Goal: Task Accomplishment & Management: Manage account settings

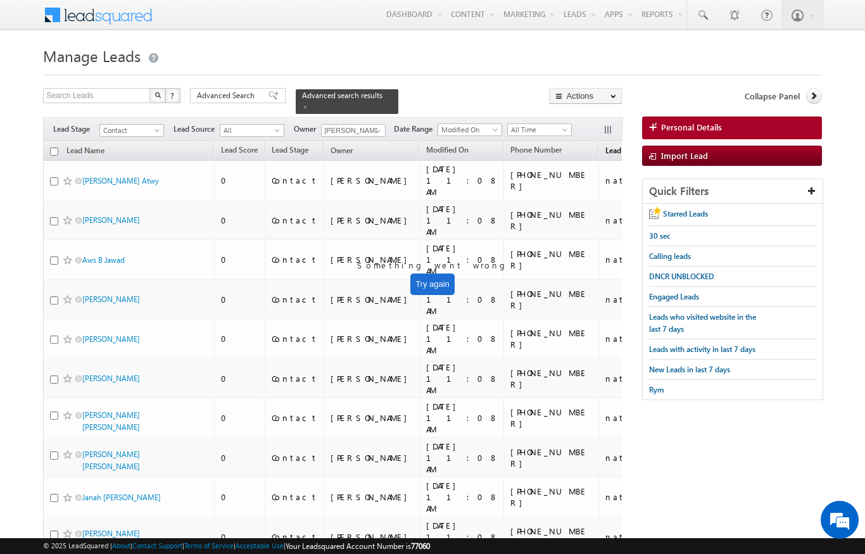
click at [605, 146] on span "Lead Source" at bounding box center [625, 150] width 41 height 9
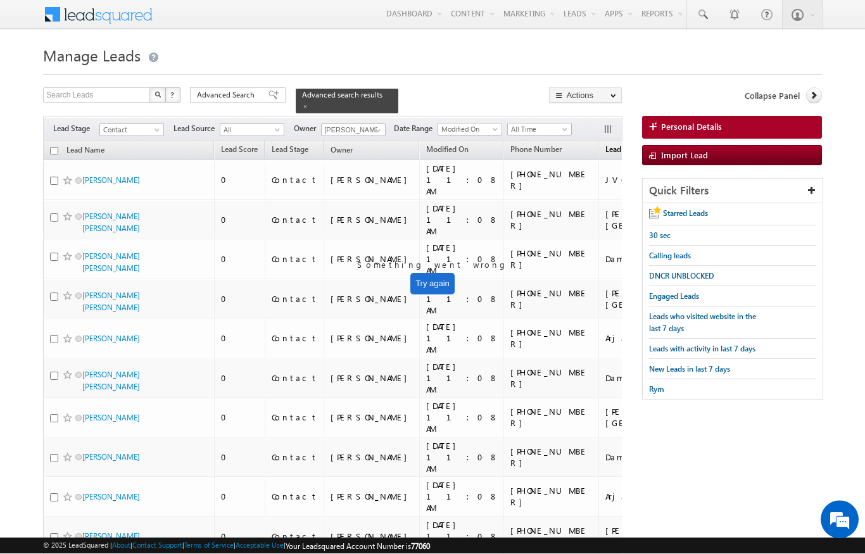
scroll to position [38, 0]
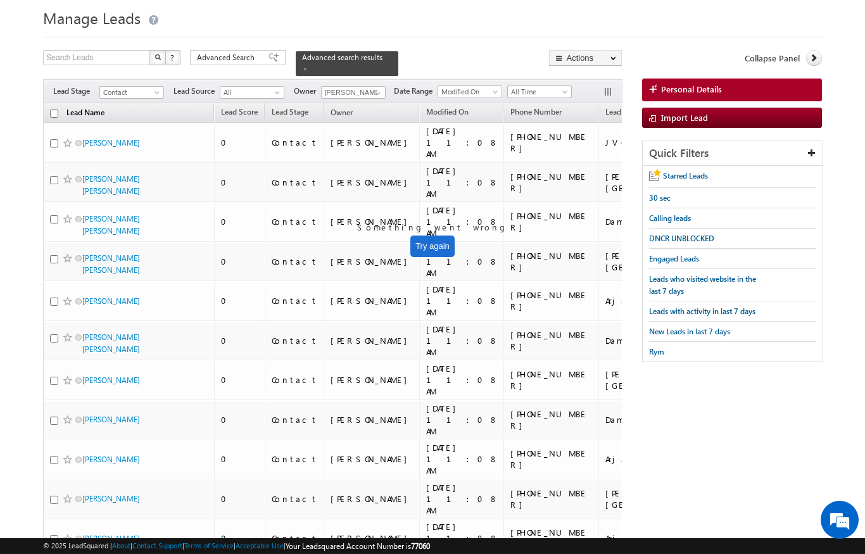
click at [60, 106] on link "Lead Name" at bounding box center [85, 114] width 51 height 16
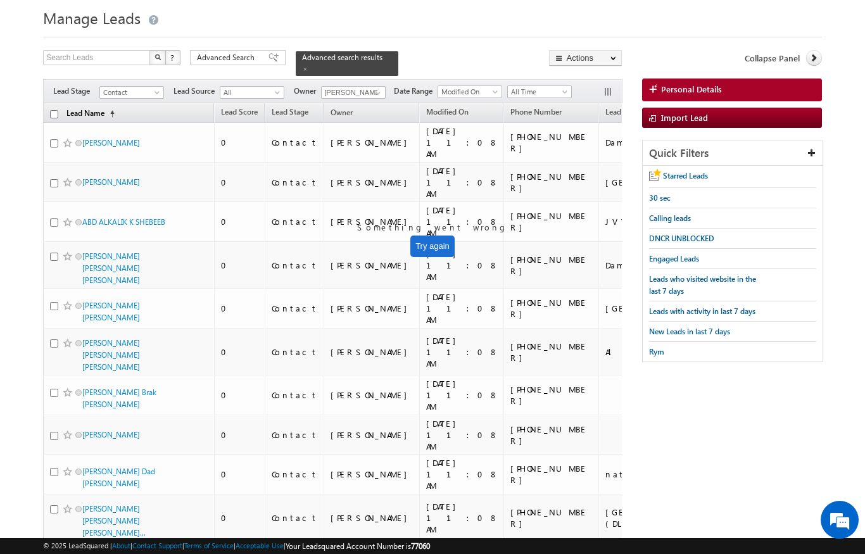
click at [113, 109] on span "(sorted ascending)" at bounding box center [109, 114] width 10 height 10
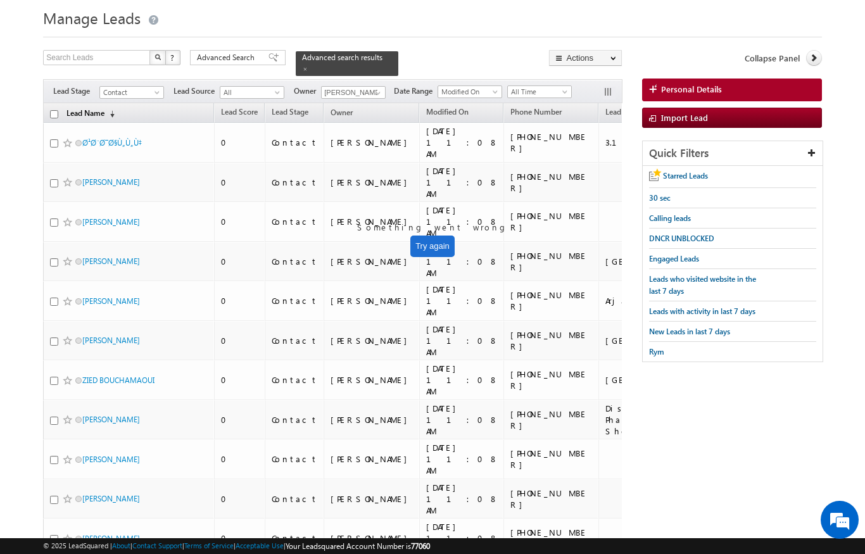
click at [104, 106] on link "Lead Name (sorted descending)" at bounding box center [90, 114] width 61 height 16
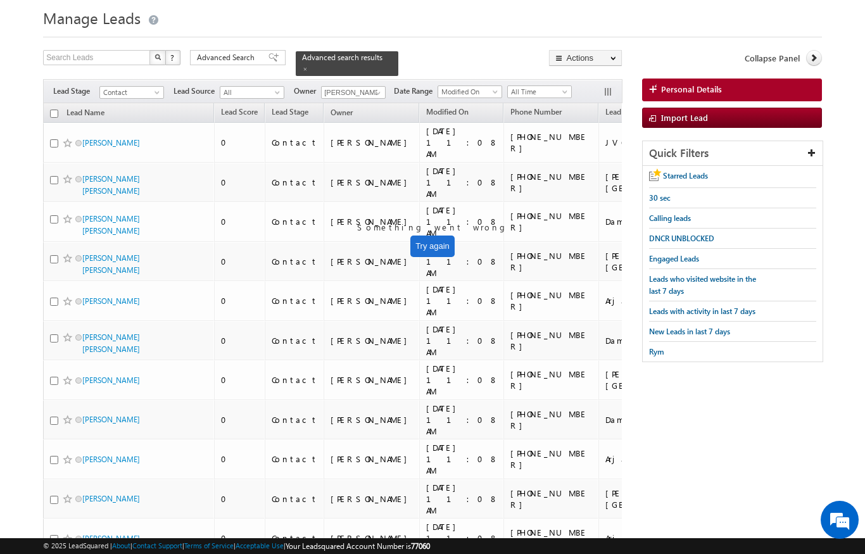
click at [54, 110] on input "checkbox" at bounding box center [54, 114] width 8 height 8
checkbox input "true"
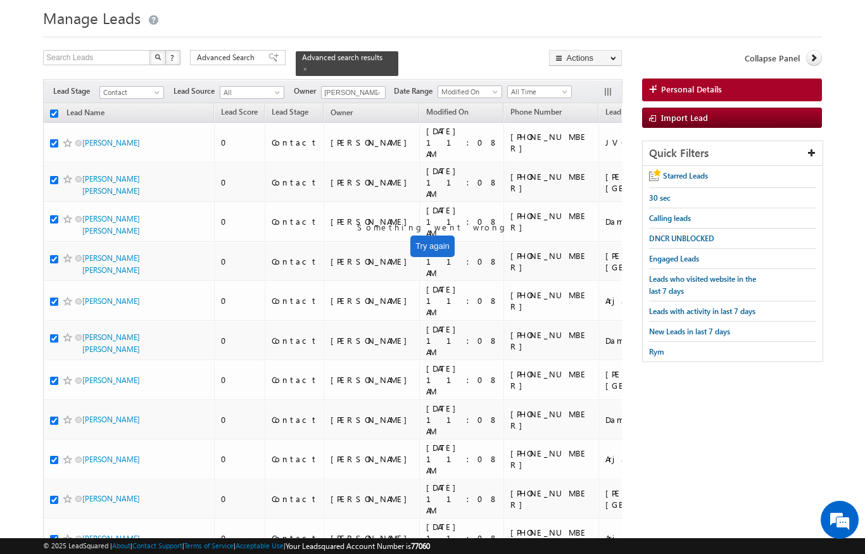
checkbox input "true"
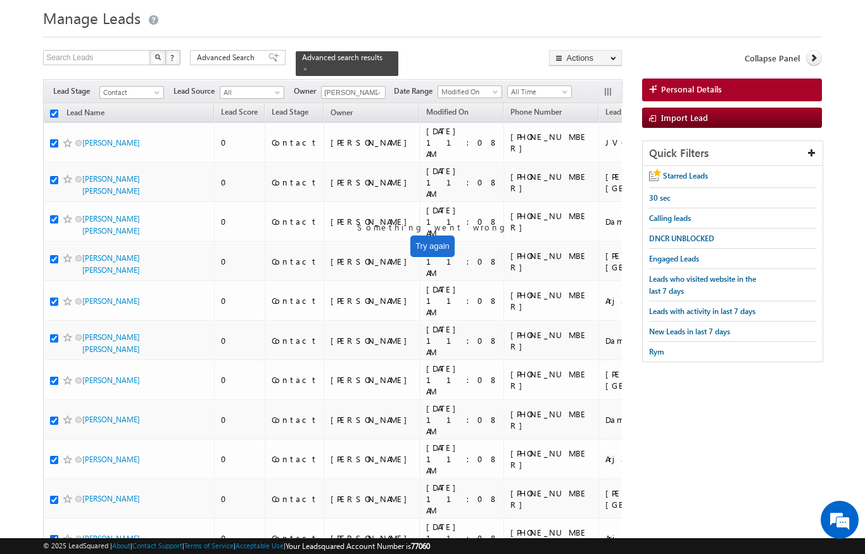
checkbox input "true"
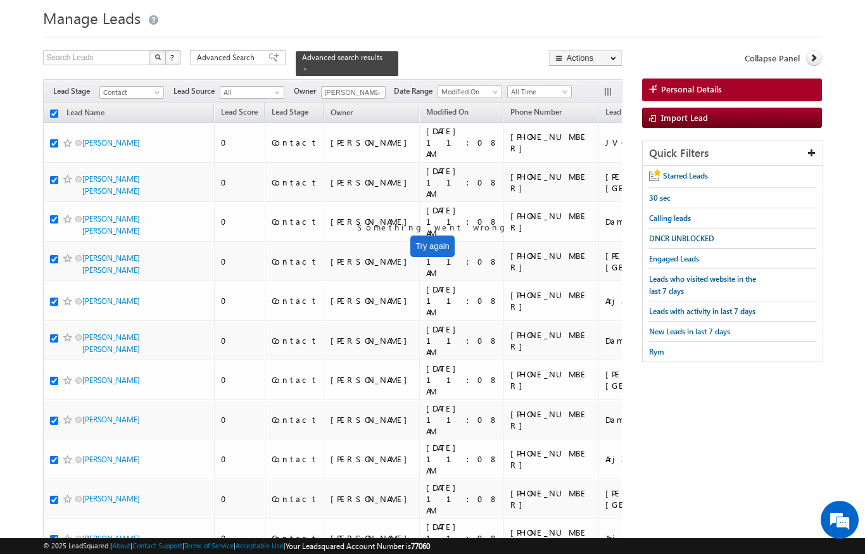
checkbox input "true"
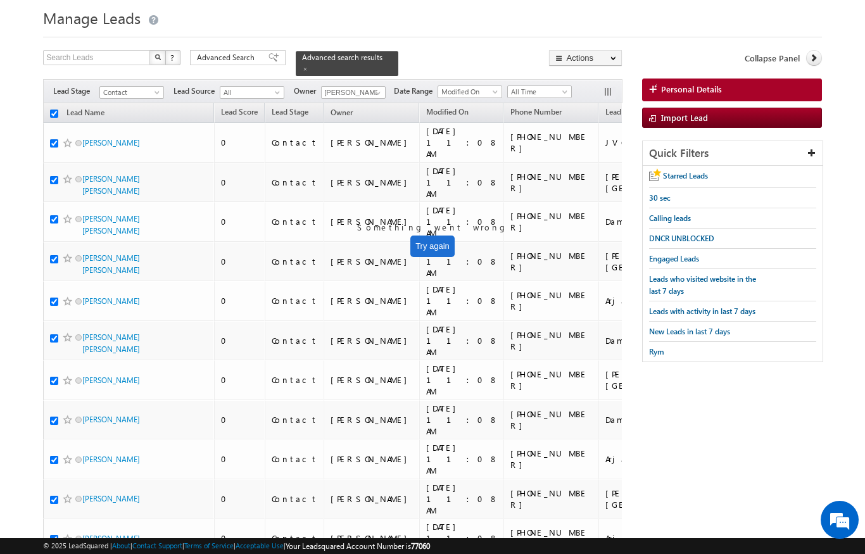
checkbox input "true"
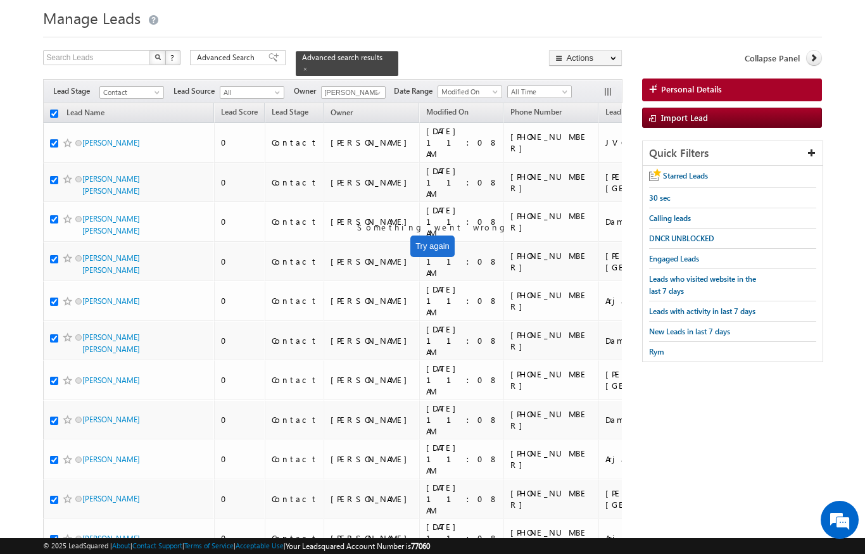
checkbox input "true"
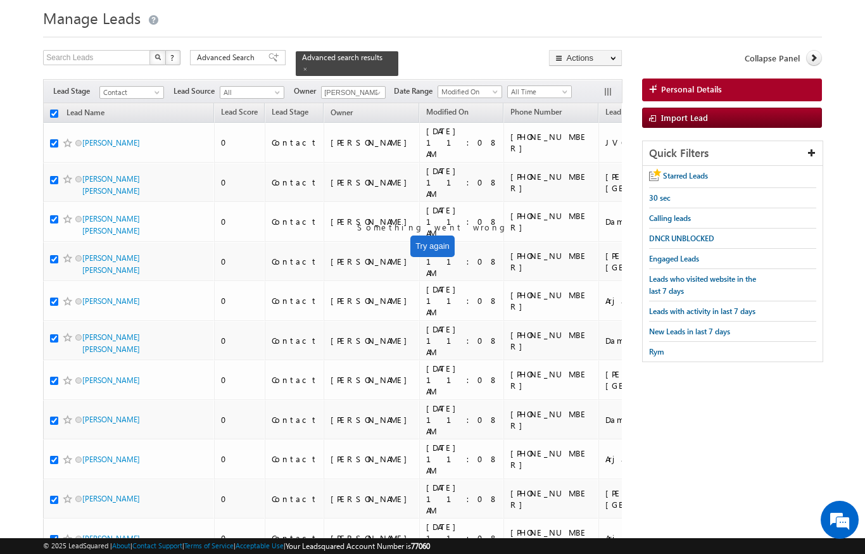
checkbox input "true"
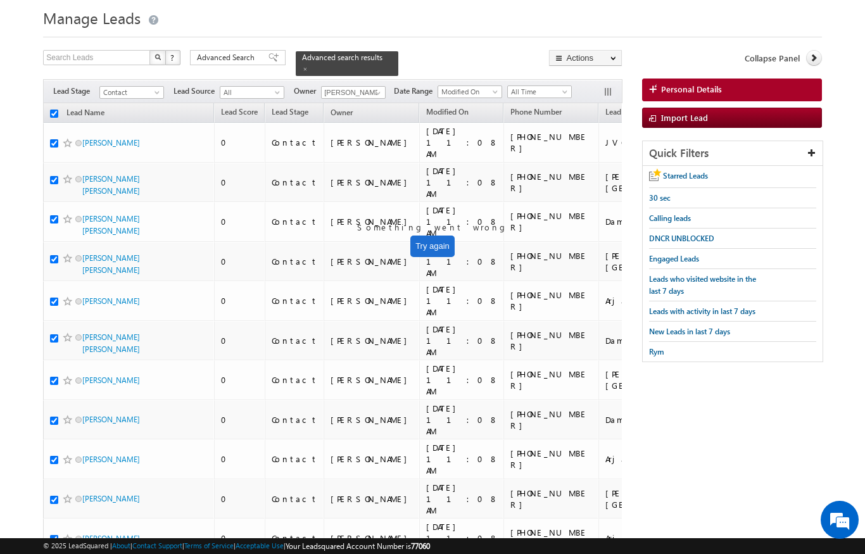
checkbox input "true"
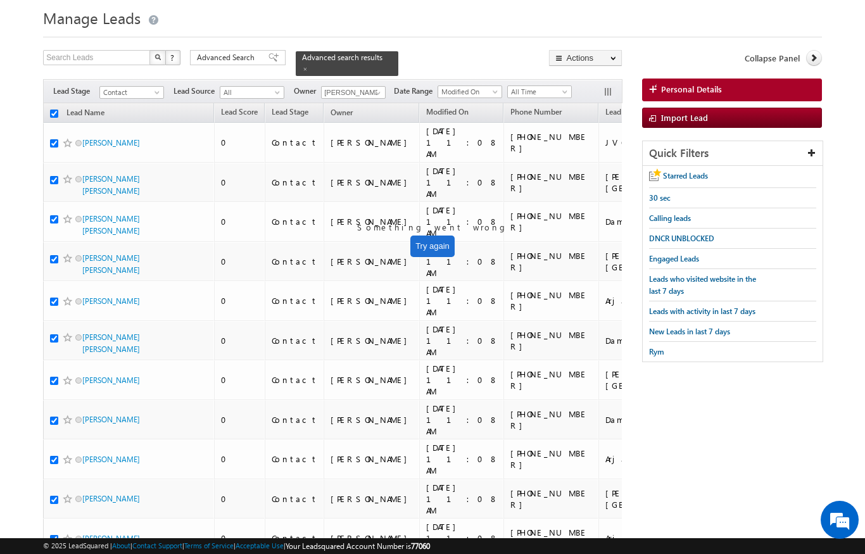
checkbox input "true"
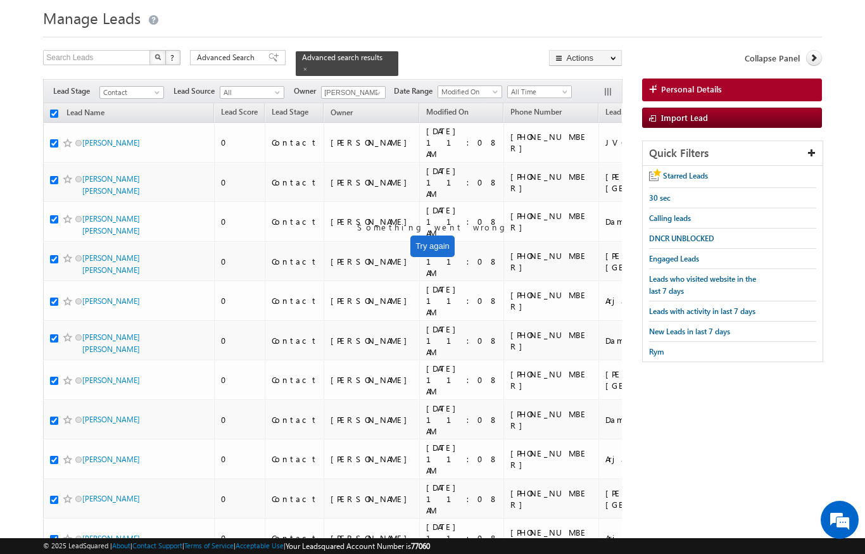
checkbox input "true"
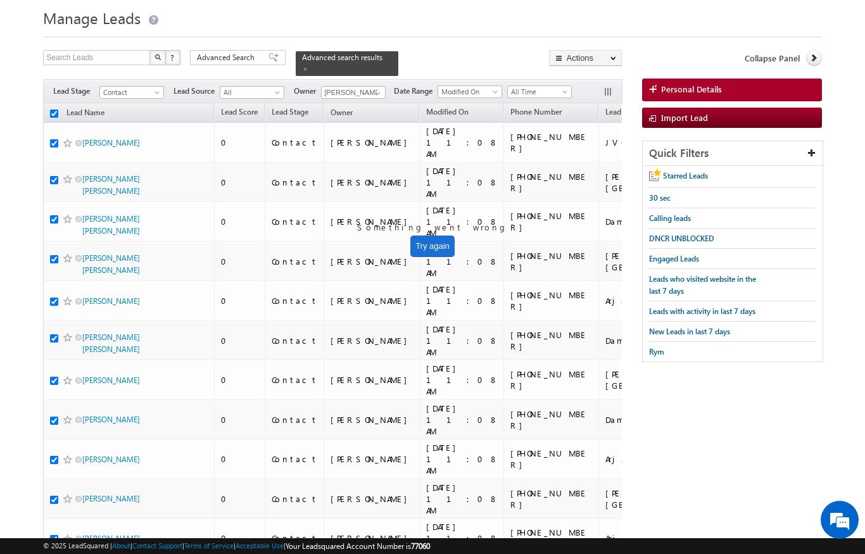
checkbox input "true"
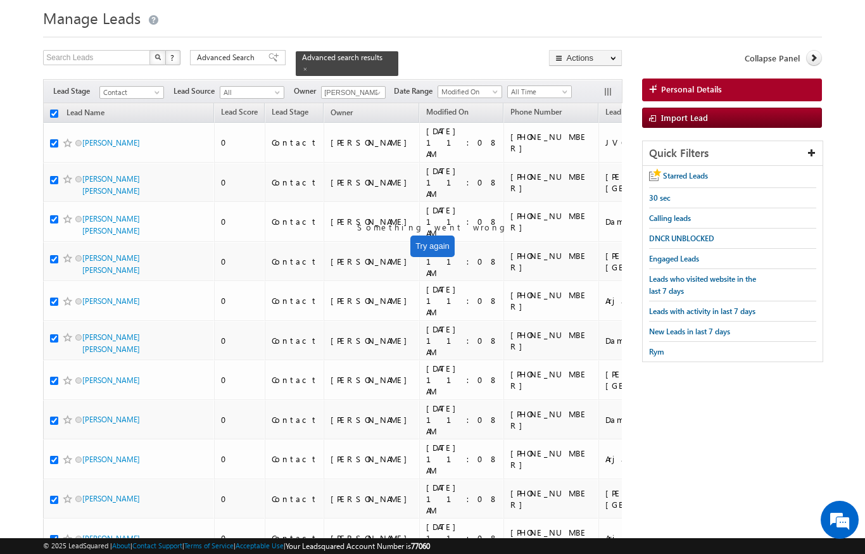
checkbox input "true"
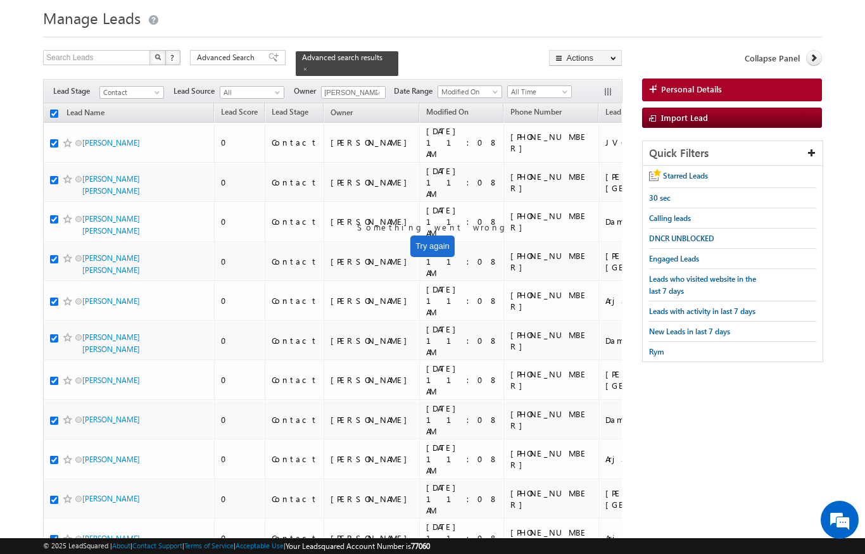
checkbox input "true"
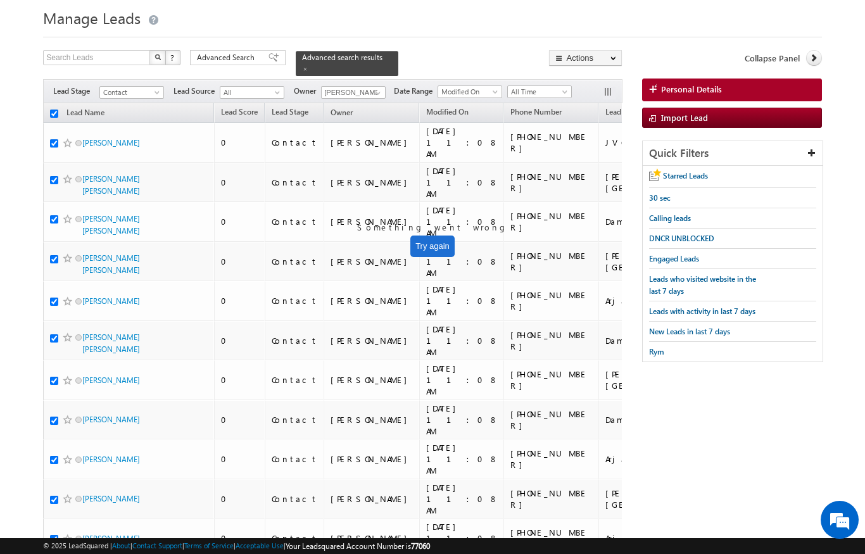
checkbox input "true"
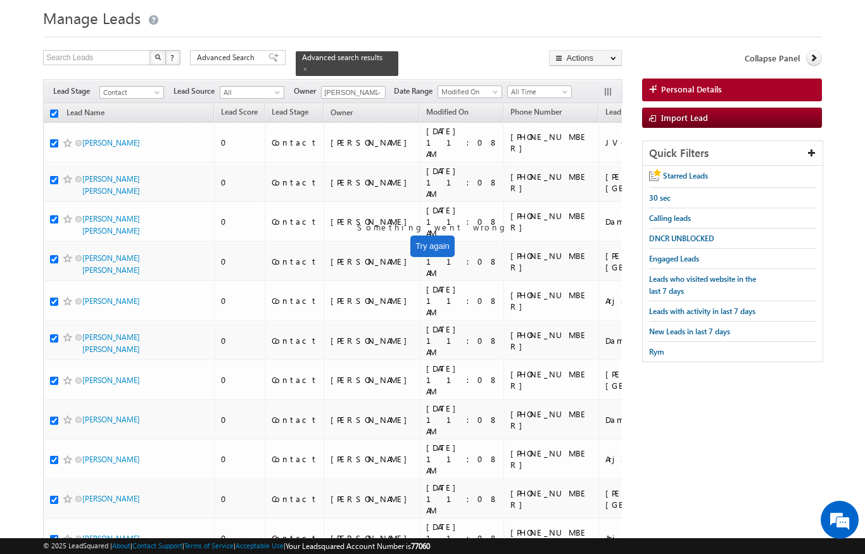
checkbox input "true"
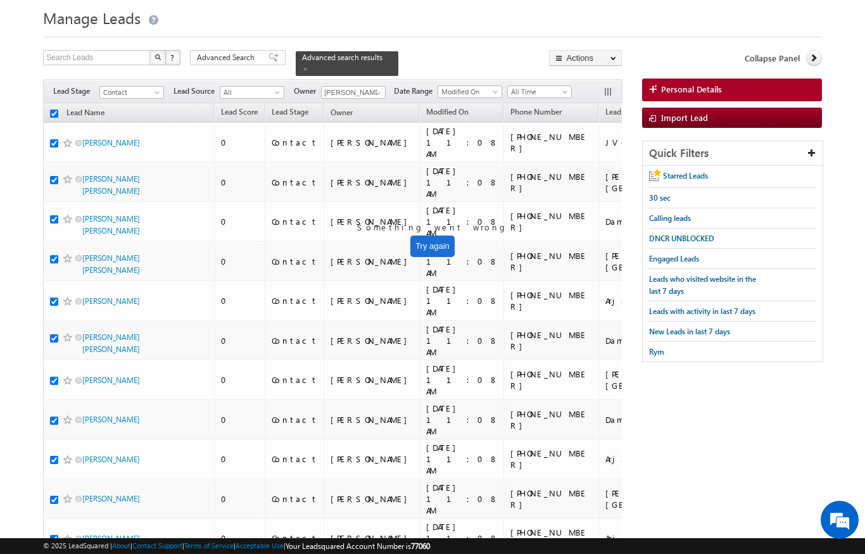
checkbox input "true"
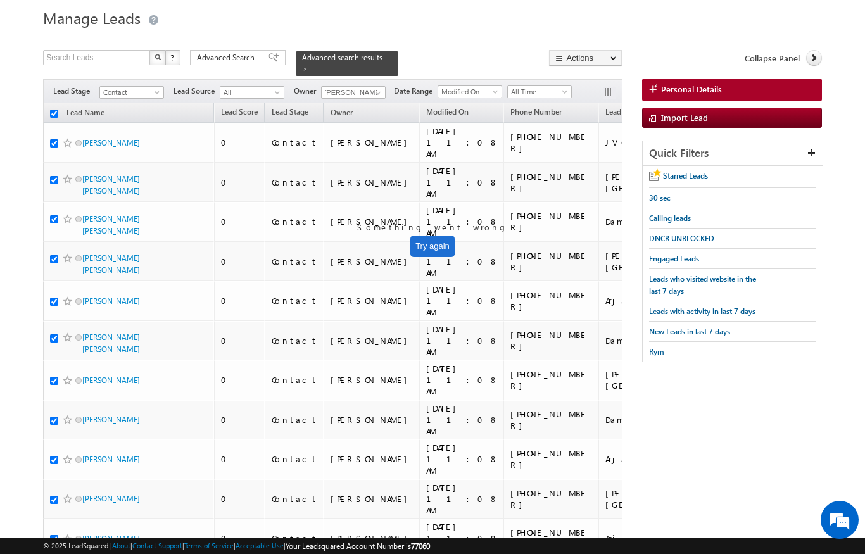
checkbox input "true"
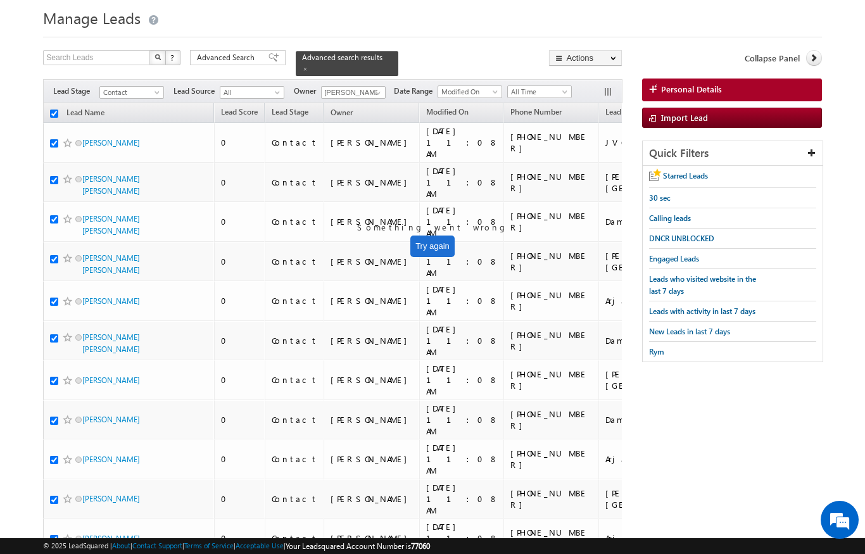
checkbox input "true"
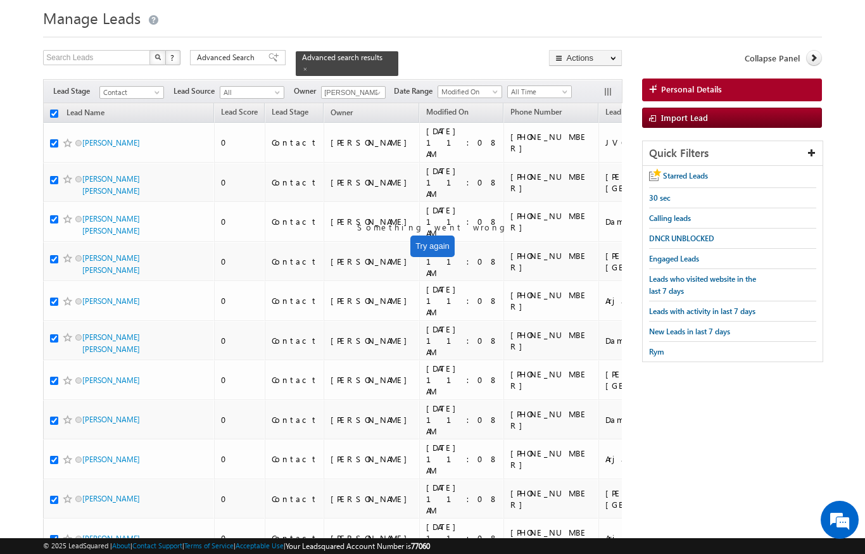
checkbox input "true"
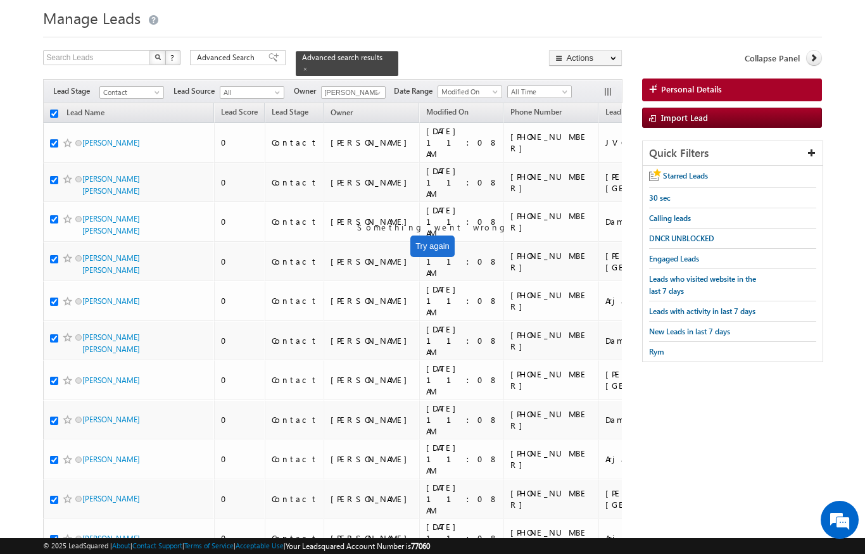
checkbox input "true"
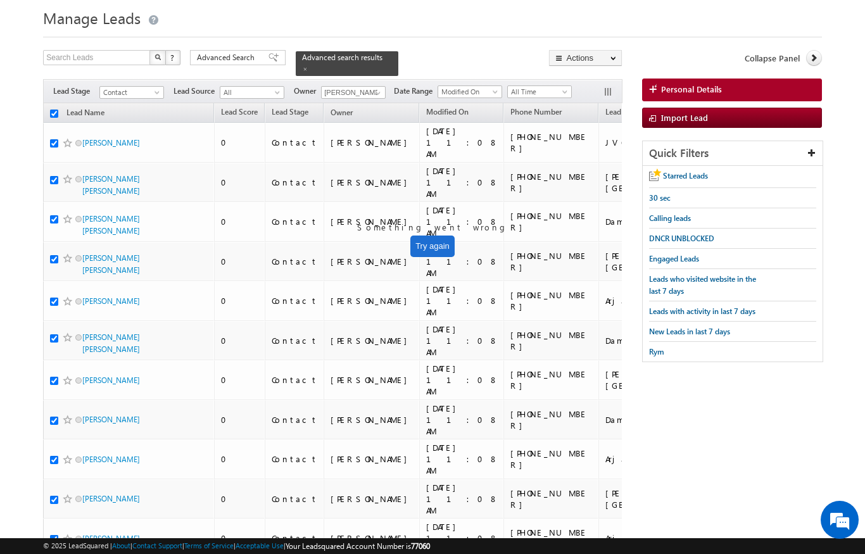
checkbox input "true"
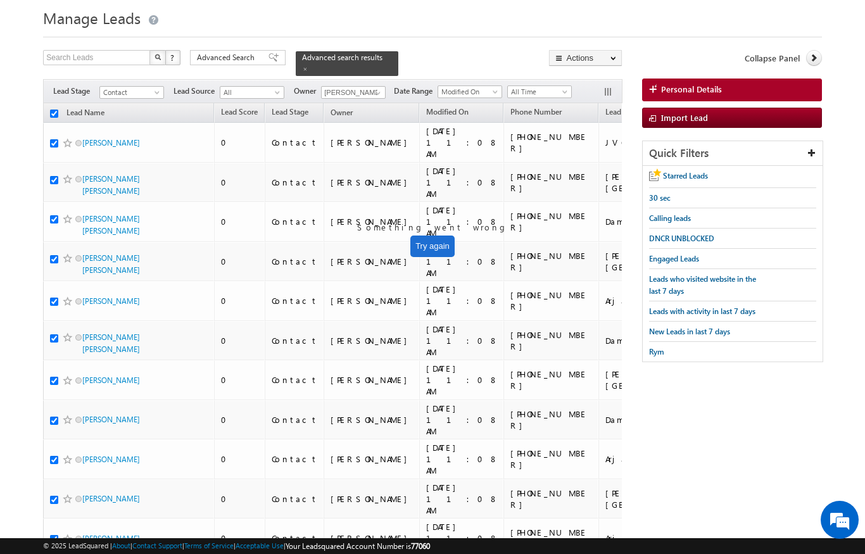
checkbox input "true"
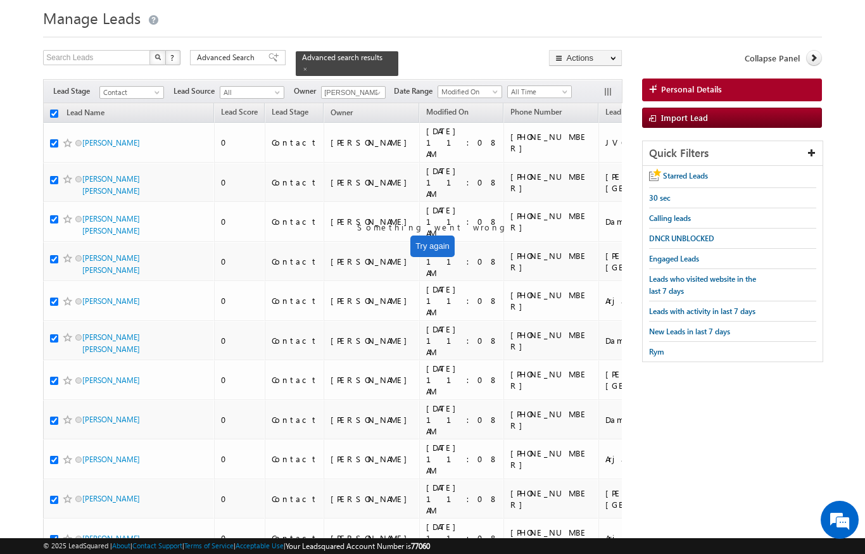
checkbox input "true"
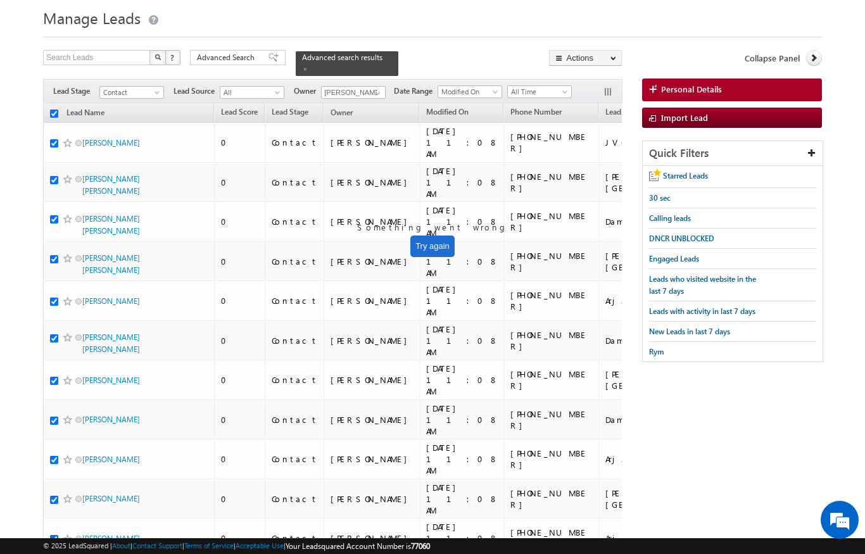
checkbox input "true"
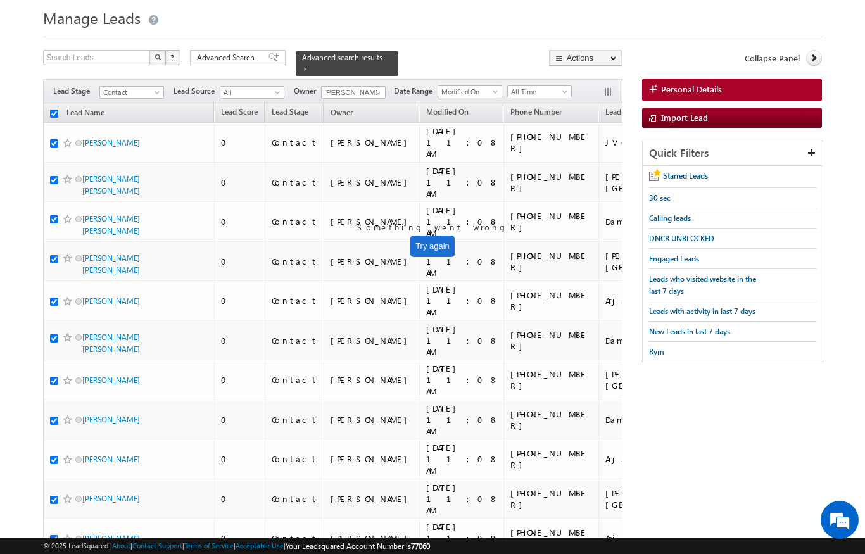
checkbox input "true"
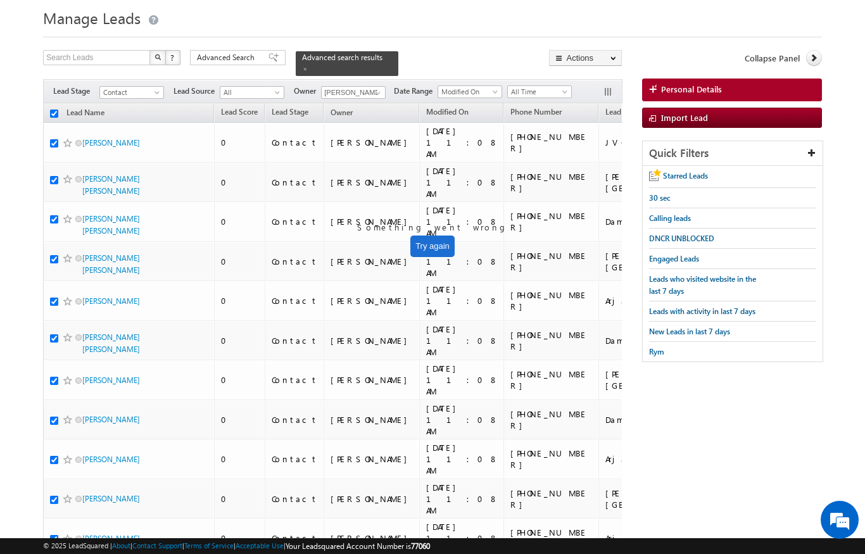
checkbox input "true"
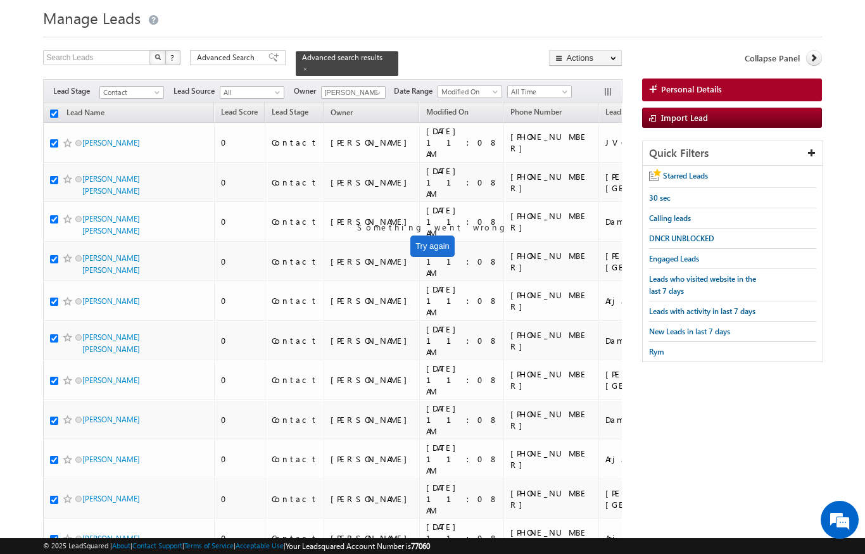
checkbox input "true"
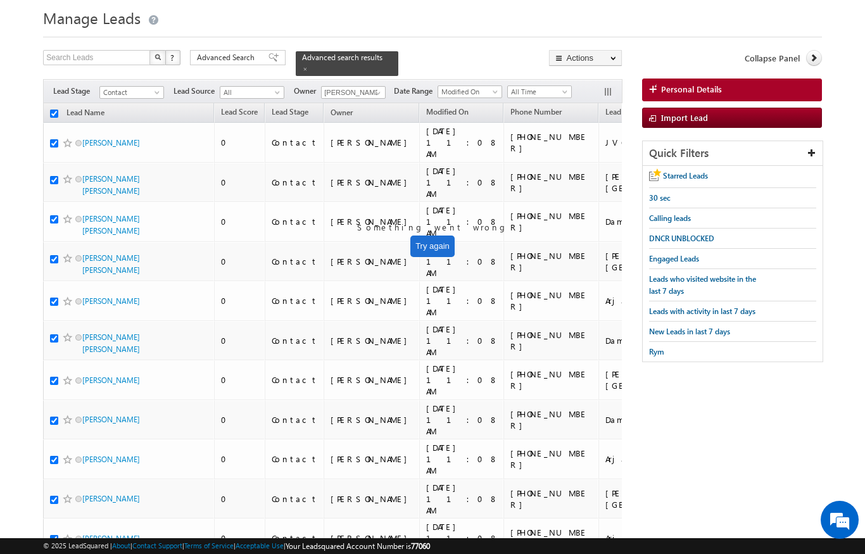
checkbox input "true"
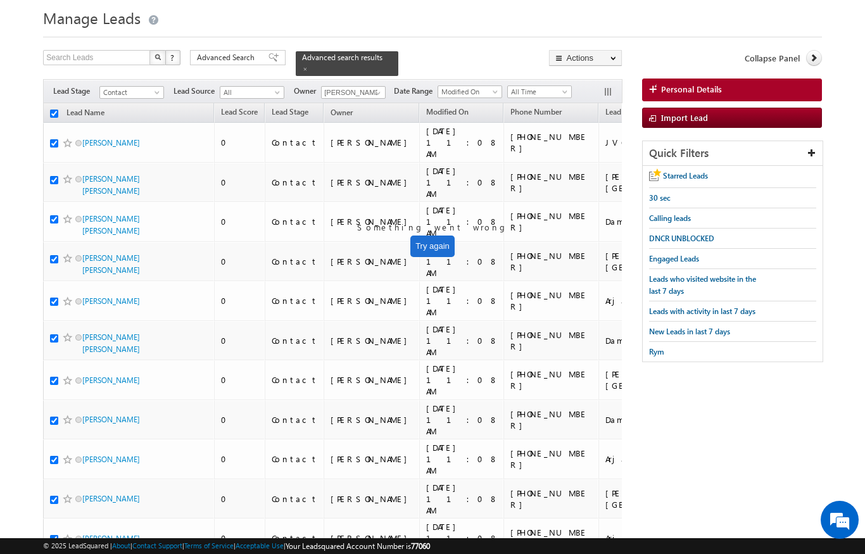
checkbox input "true"
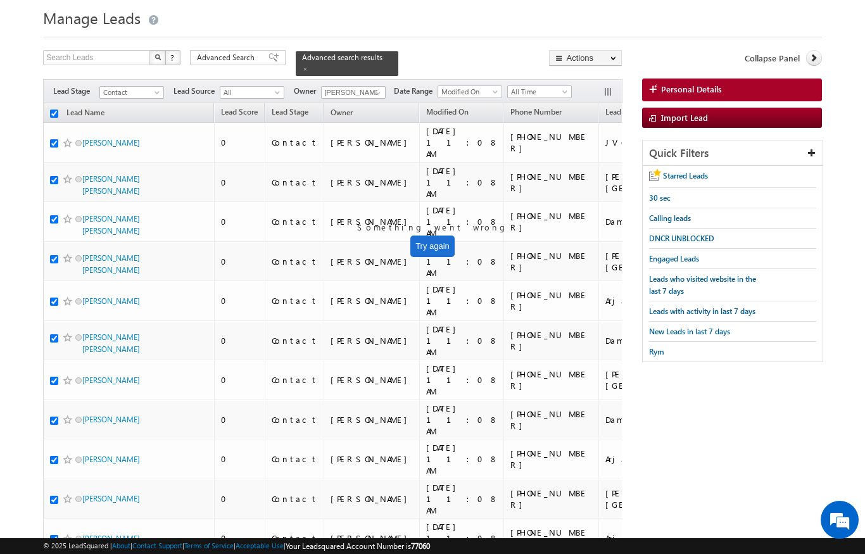
checkbox input "true"
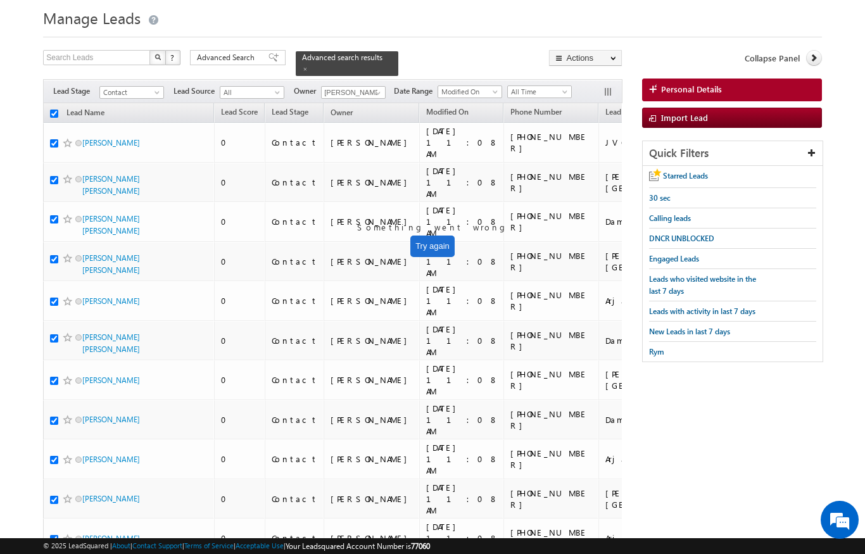
checkbox input "true"
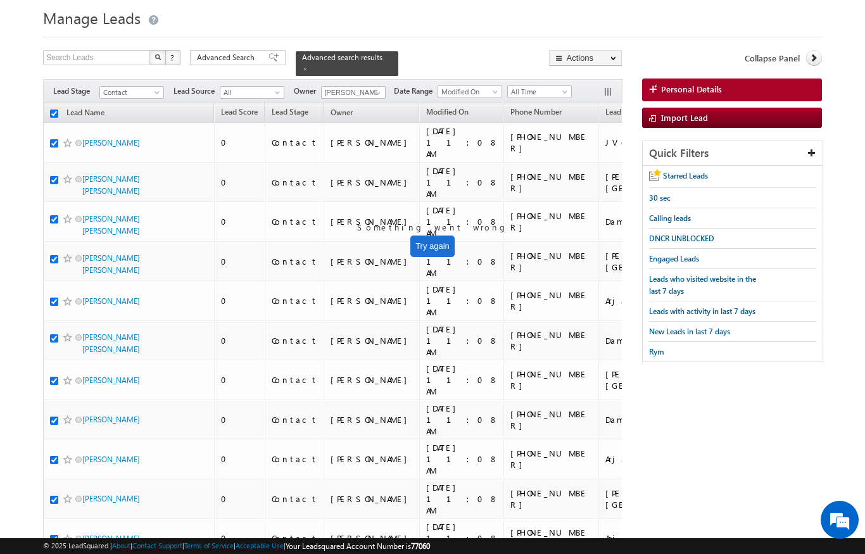
checkbox input "true"
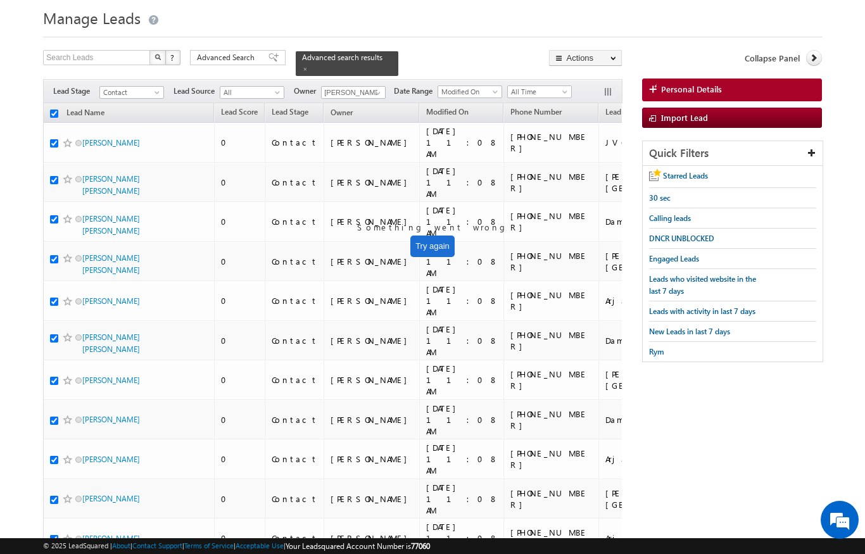
checkbox input "true"
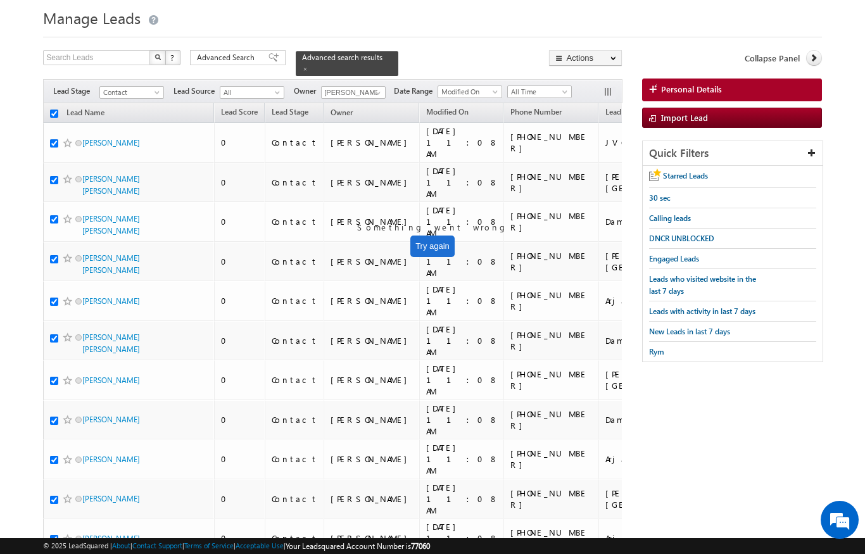
checkbox input "true"
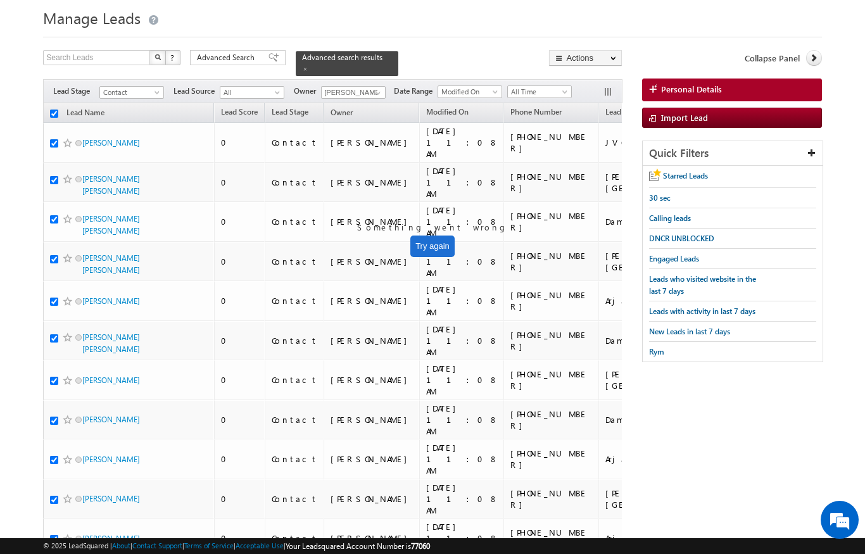
checkbox input "true"
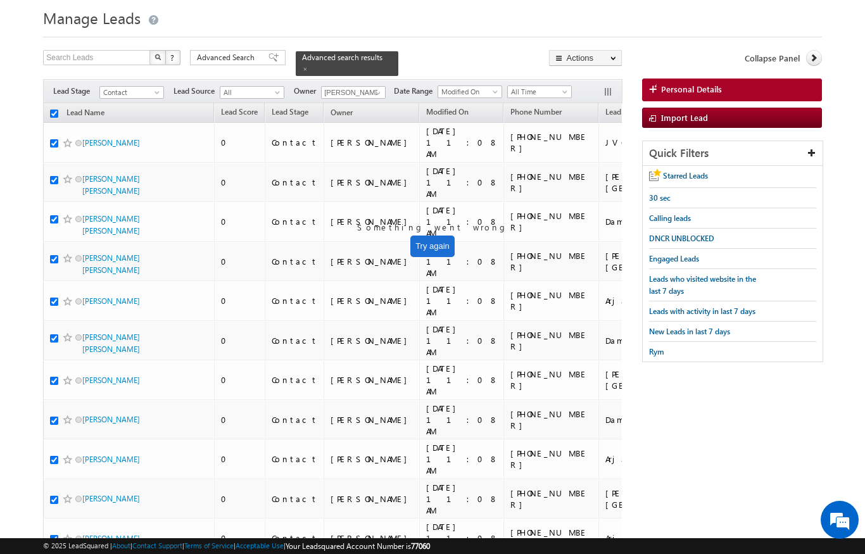
checkbox input "true"
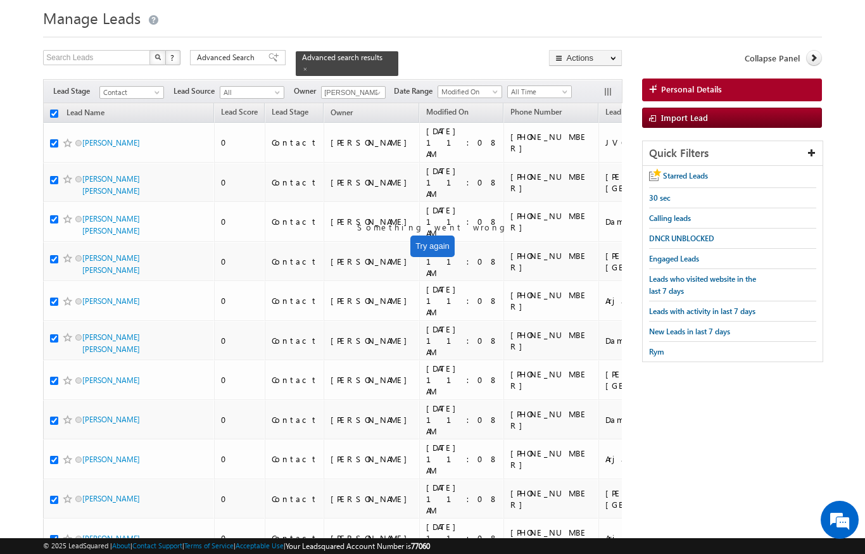
checkbox input "true"
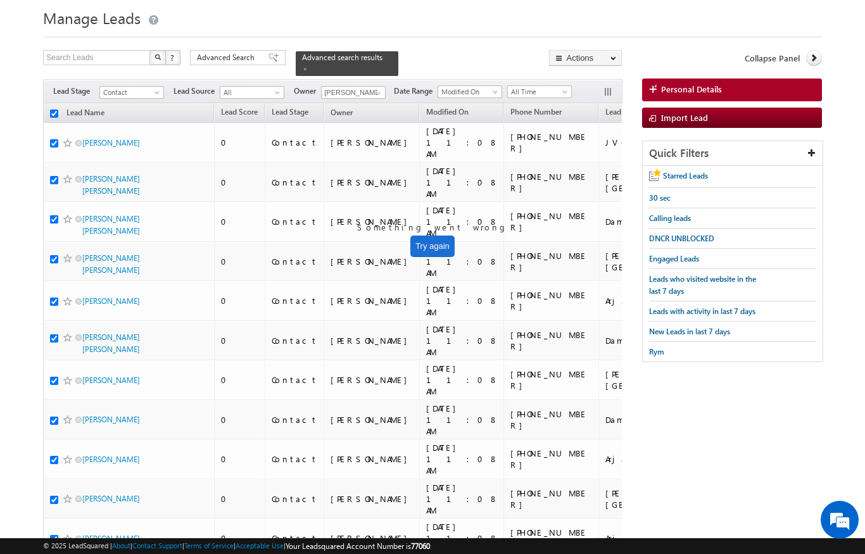
checkbox input "true"
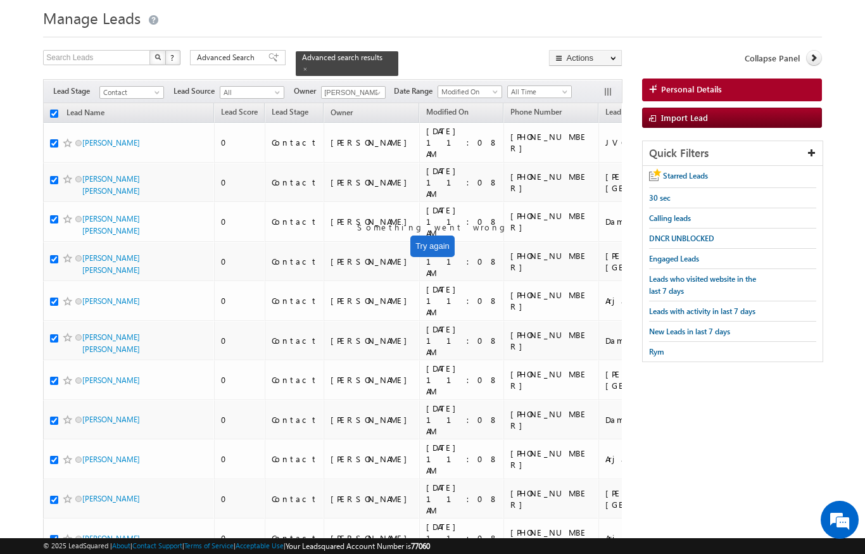
checkbox input "true"
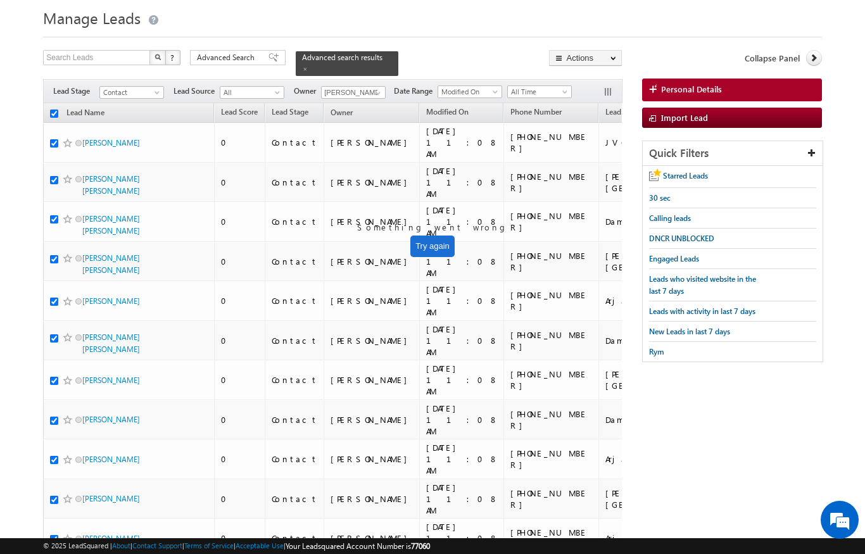
checkbox input "true"
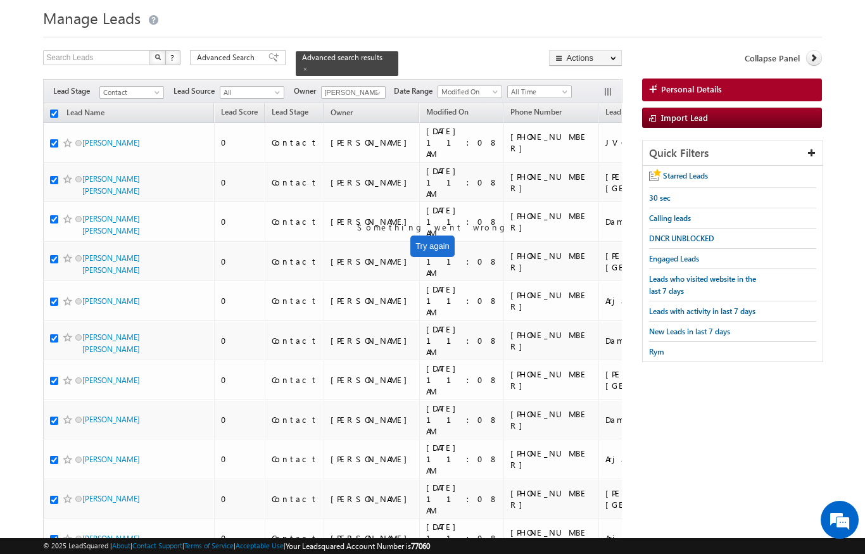
checkbox input "true"
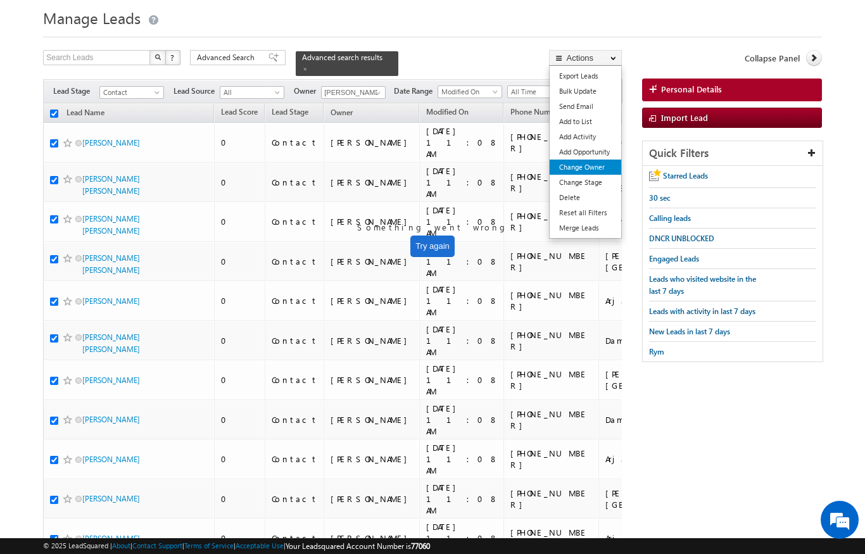
click at [602, 172] on link "Change Owner" at bounding box center [586, 167] width 72 height 15
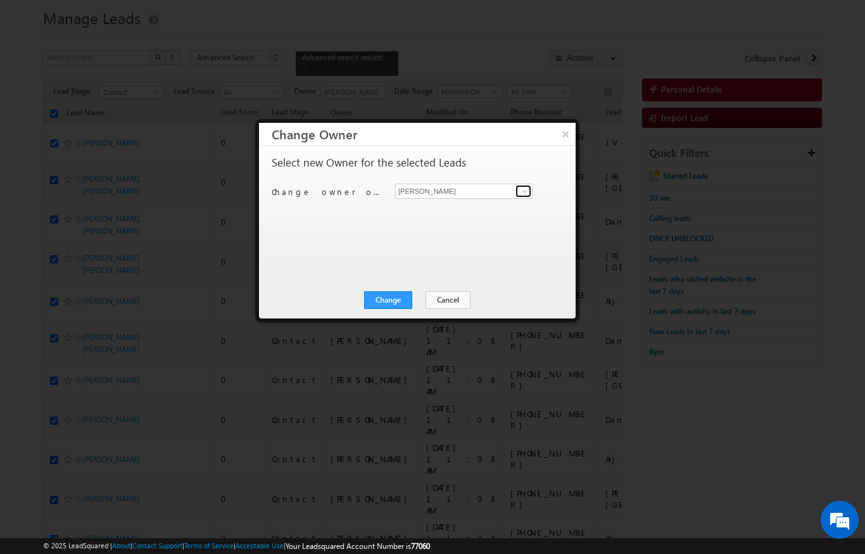
click at [517, 196] on link at bounding box center [523, 191] width 16 height 13
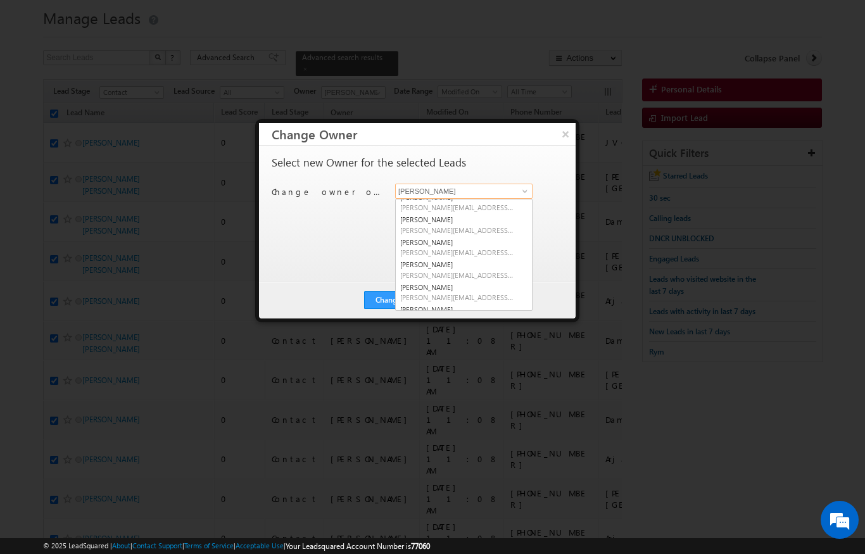
scroll to position [51, 0]
click at [479, 267] on link "[PERSON_NAME] Verhani [PERSON_NAME][EMAIL_ADDRESS][DOMAIN_NAME]" at bounding box center [463, 272] width 137 height 24
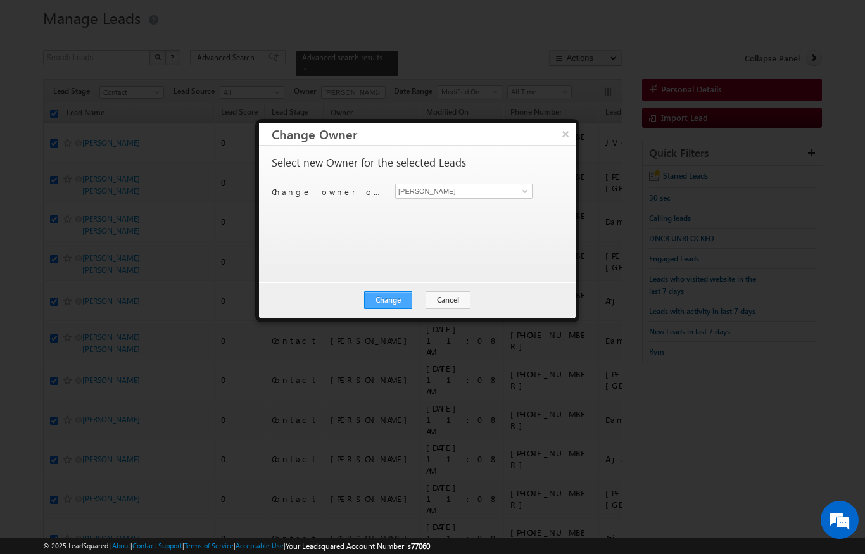
click at [393, 293] on button "Change" at bounding box center [388, 300] width 48 height 18
click at [419, 300] on button "Close" at bounding box center [419, 300] width 41 height 18
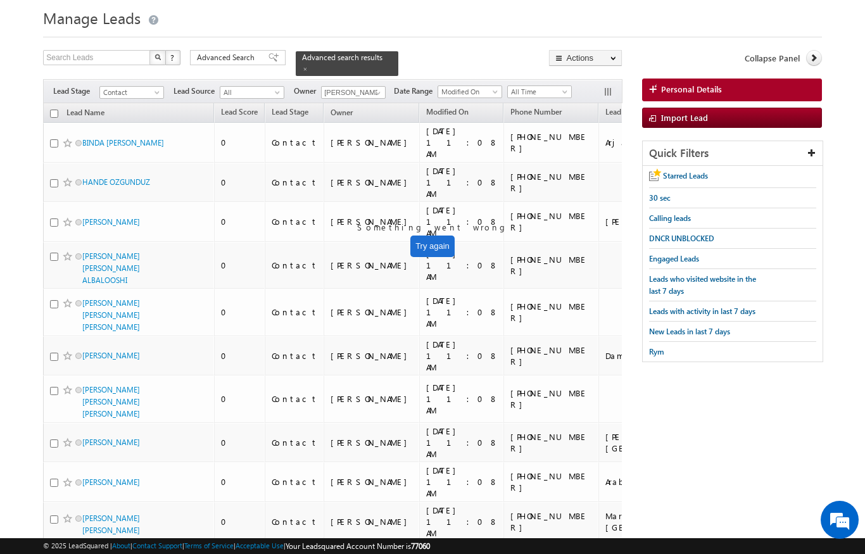
click at [56, 110] on input "checkbox" at bounding box center [54, 114] width 8 height 8
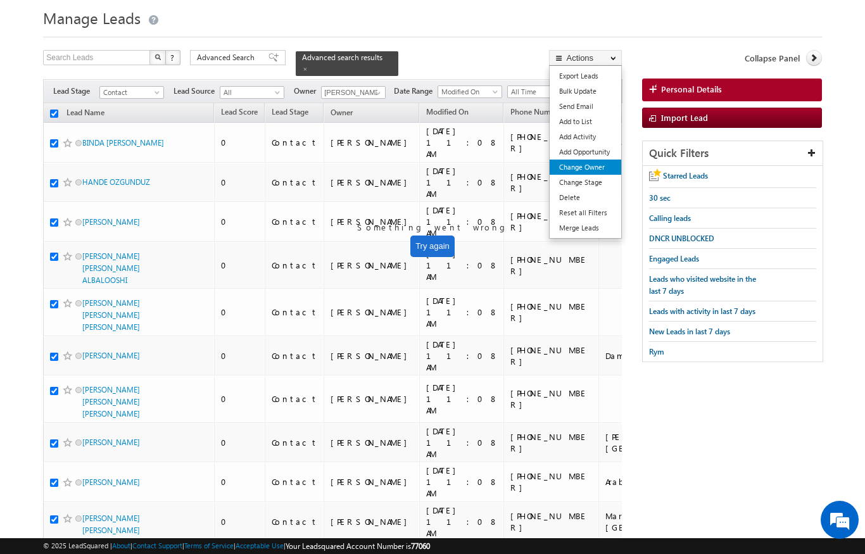
click at [588, 172] on link "Change Owner" at bounding box center [586, 167] width 72 height 15
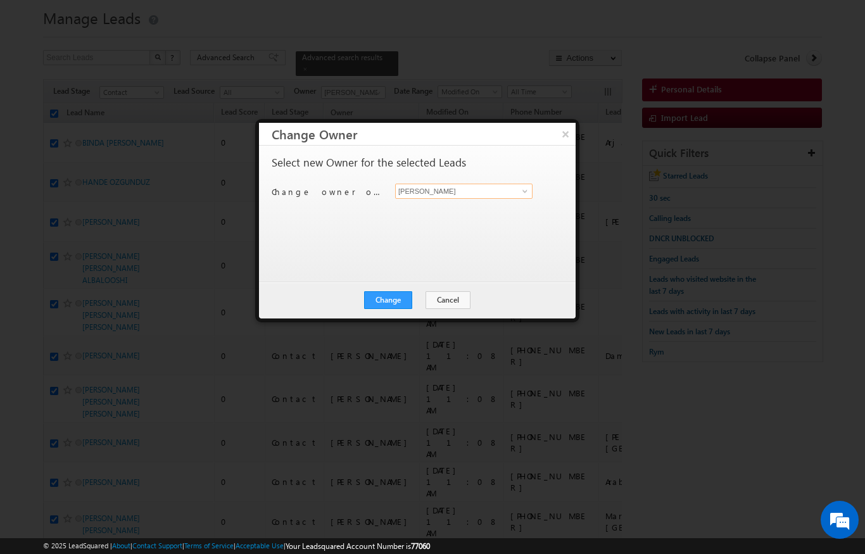
click at [510, 193] on input "[PERSON_NAME]" at bounding box center [463, 191] width 137 height 15
click at [516, 194] on link at bounding box center [523, 191] width 16 height 13
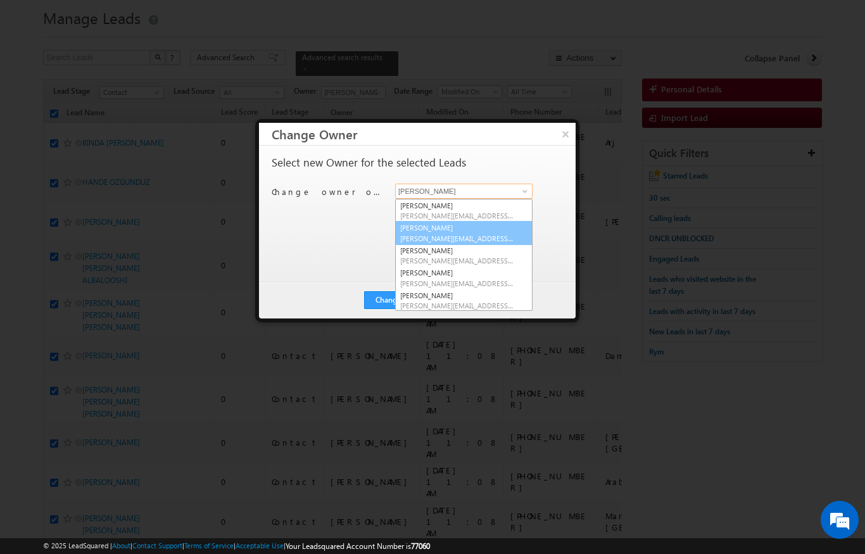
click at [465, 230] on link "[PERSON_NAME] [PERSON_NAME][EMAIL_ADDRESS][PERSON_NAME][DOMAIN_NAME]" at bounding box center [463, 233] width 137 height 24
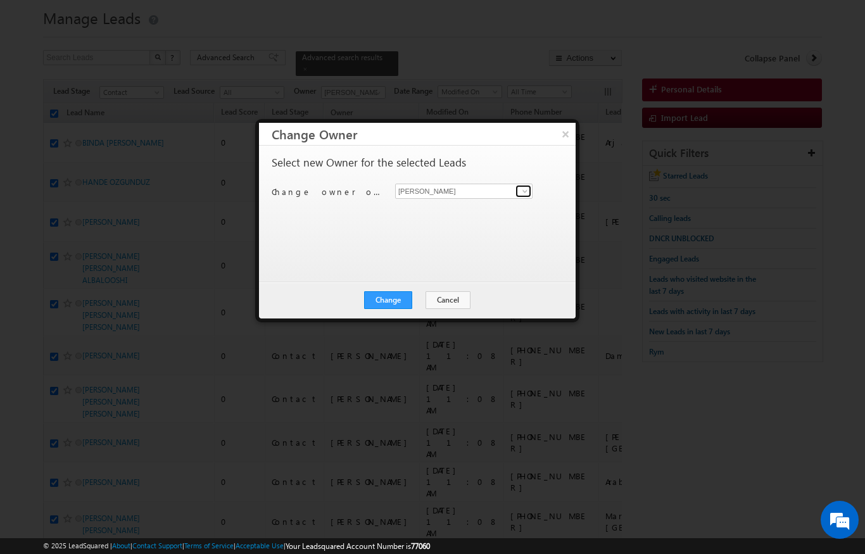
click at [517, 195] on link at bounding box center [523, 191] width 16 height 13
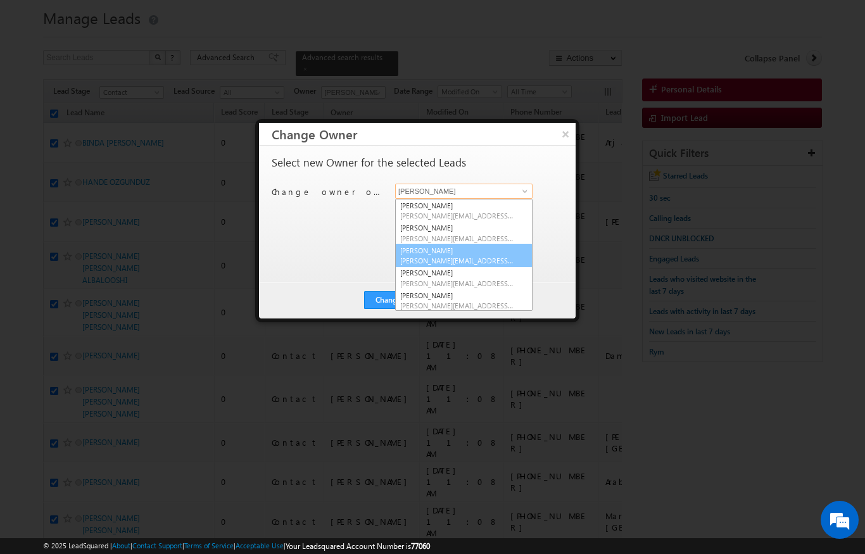
click at [469, 256] on span "[PERSON_NAME][EMAIL_ADDRESS][DOMAIN_NAME]" at bounding box center [457, 260] width 114 height 9
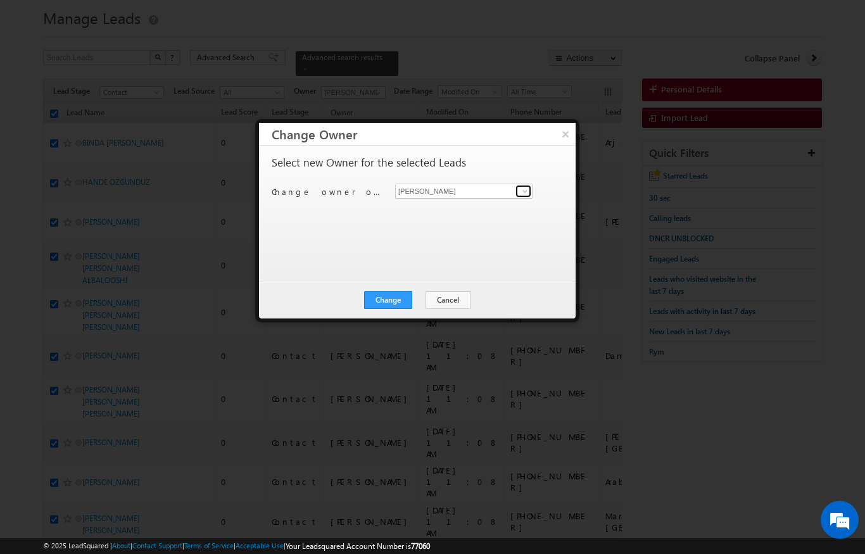
click at [522, 193] on span at bounding box center [525, 191] width 10 height 10
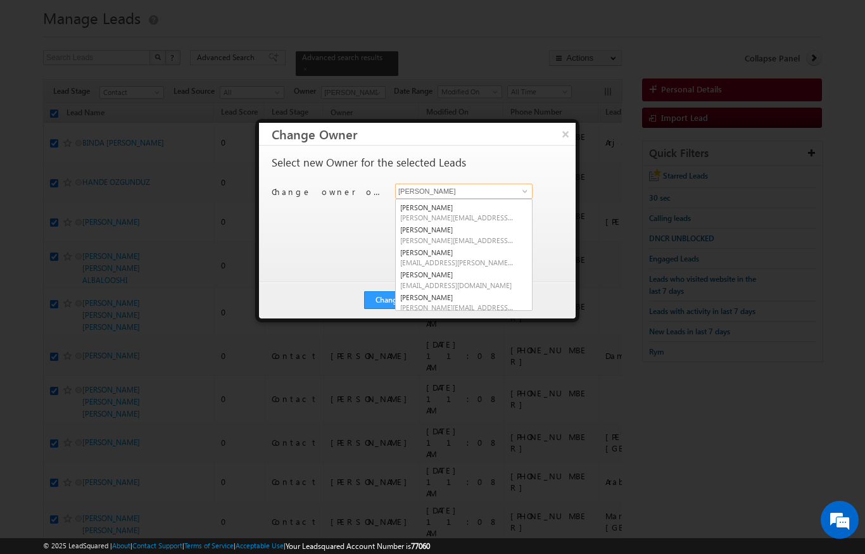
scroll to position [133, 0]
click at [443, 285] on span "[EMAIL_ADDRESS][DOMAIN_NAME]" at bounding box center [457, 285] width 114 height 9
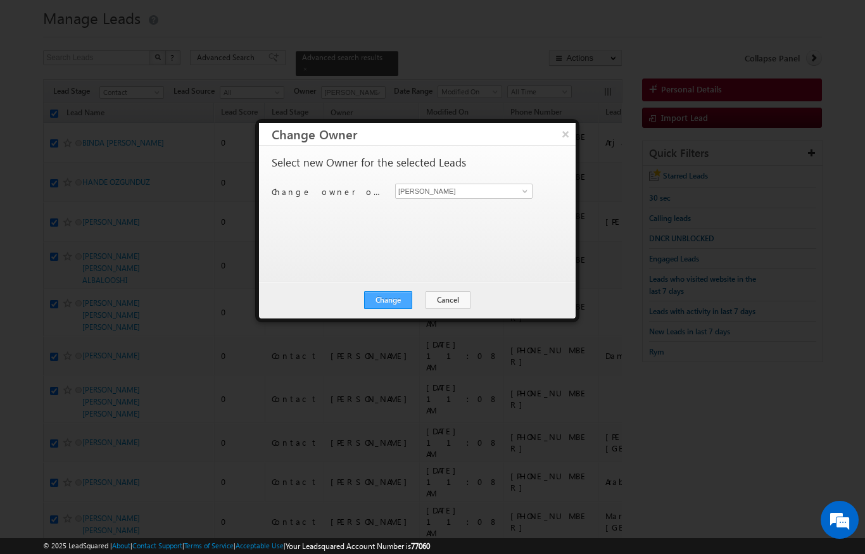
click at [392, 296] on button "Change" at bounding box center [388, 300] width 48 height 18
click at [424, 295] on button "Close" at bounding box center [419, 300] width 41 height 18
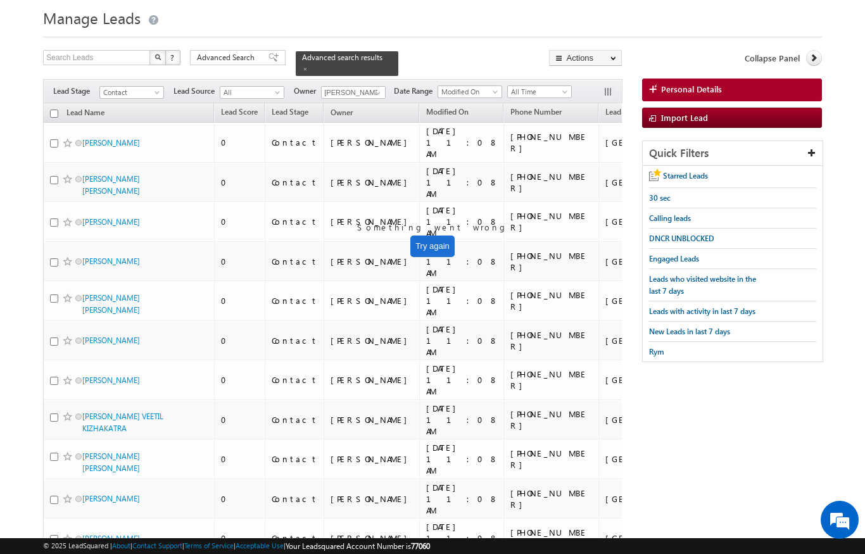
click at [58, 103] on th "Lead Name (sorted descending)" at bounding box center [128, 113] width 171 height 20
click at [53, 103] on th "Lead Name (sorted descending)" at bounding box center [128, 113] width 171 height 20
click at [56, 110] on input "checkbox" at bounding box center [54, 114] width 8 height 8
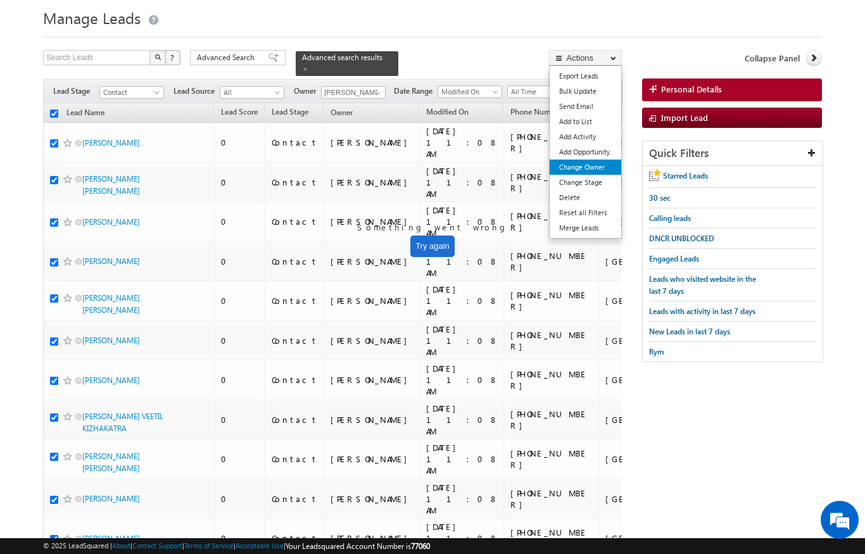
click at [586, 165] on link "Change Owner" at bounding box center [586, 167] width 72 height 15
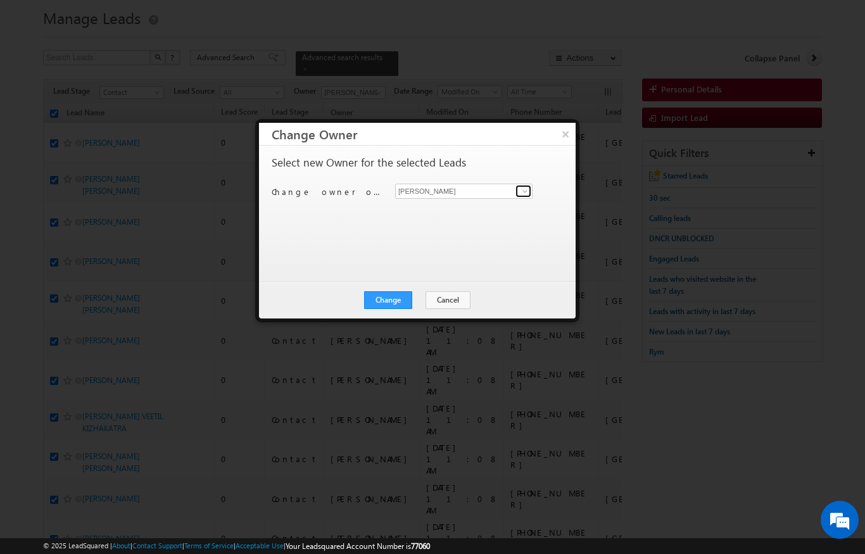
click at [526, 187] on span at bounding box center [525, 191] width 10 height 10
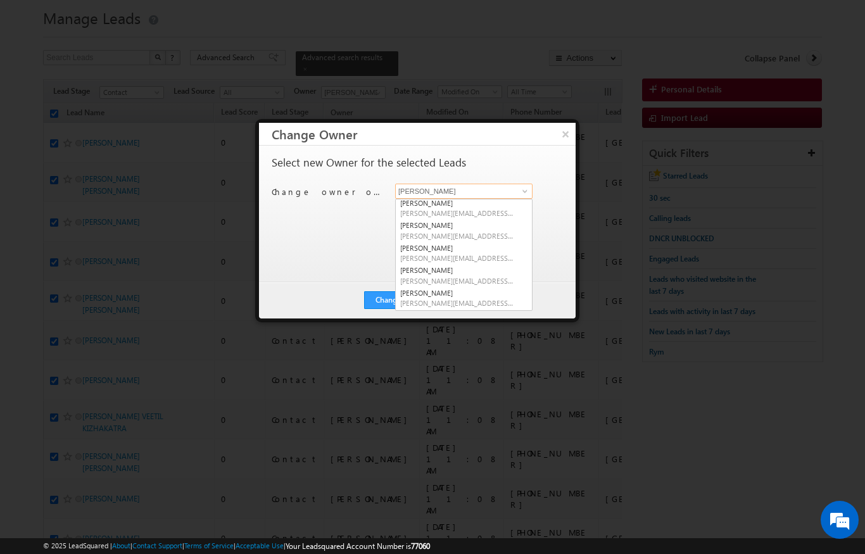
scroll to position [46, 0]
click at [473, 234] on span "[PERSON_NAME][EMAIL_ADDRESS][DOMAIN_NAME]" at bounding box center [457, 236] width 114 height 9
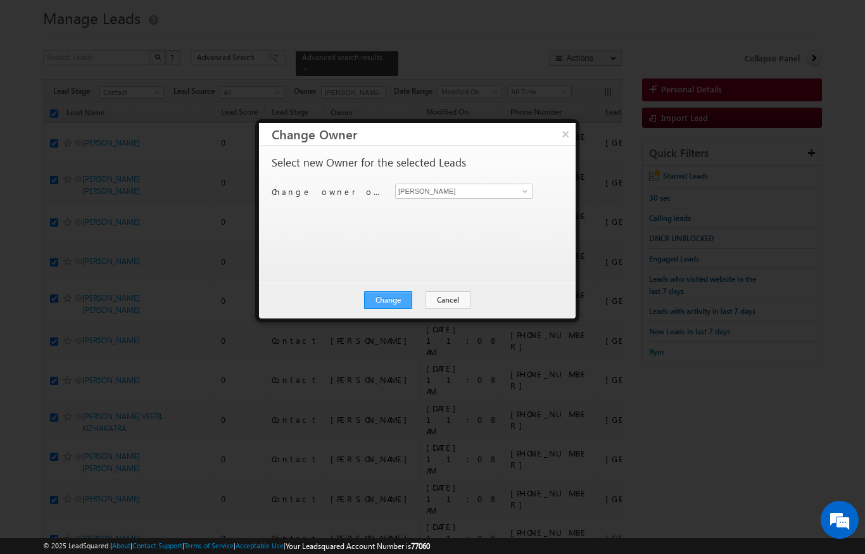
click at [408, 298] on button "Change" at bounding box center [388, 300] width 48 height 18
click at [421, 298] on button "Close" at bounding box center [419, 300] width 41 height 18
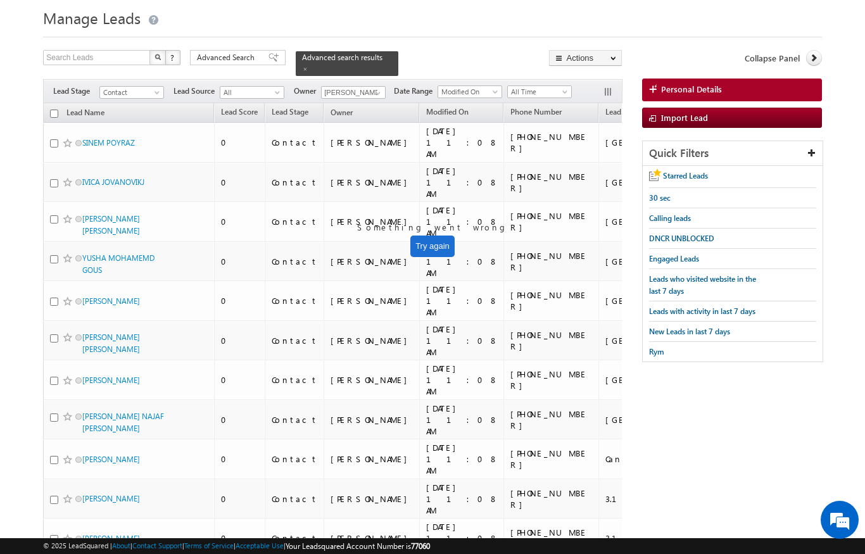
click at [50, 110] on input "checkbox" at bounding box center [54, 114] width 8 height 8
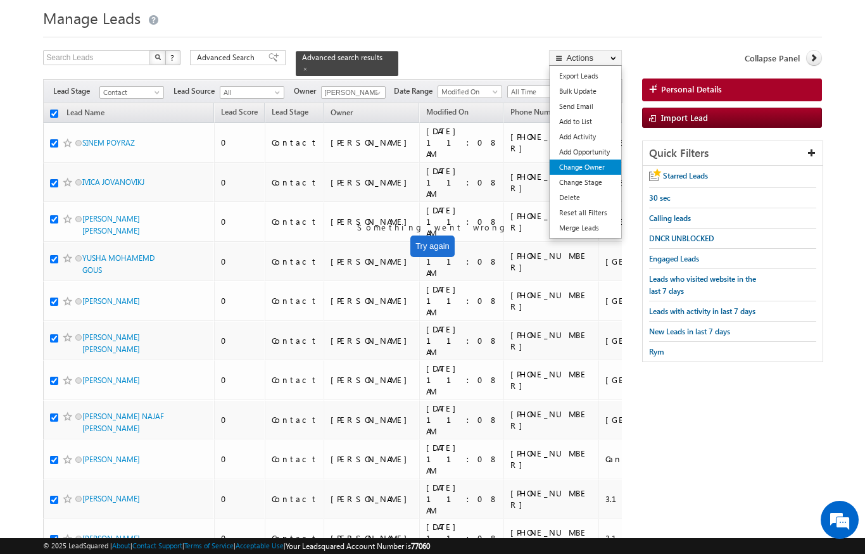
click at [590, 167] on link "Change Owner" at bounding box center [586, 167] width 72 height 15
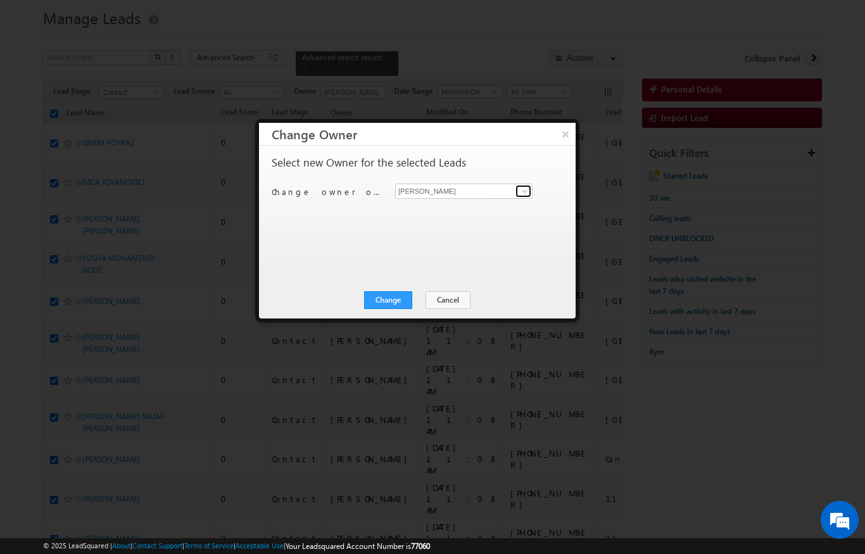
click at [524, 185] on link at bounding box center [523, 191] width 16 height 13
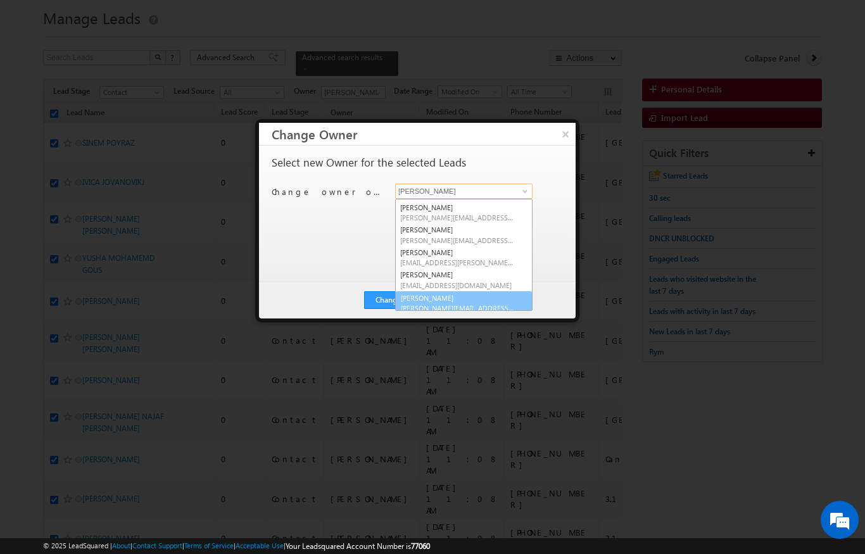
scroll to position [134, 0]
click at [446, 292] on link "[PERSON_NAME] [PERSON_NAME][EMAIL_ADDRESS][DOMAIN_NAME]" at bounding box center [463, 302] width 137 height 24
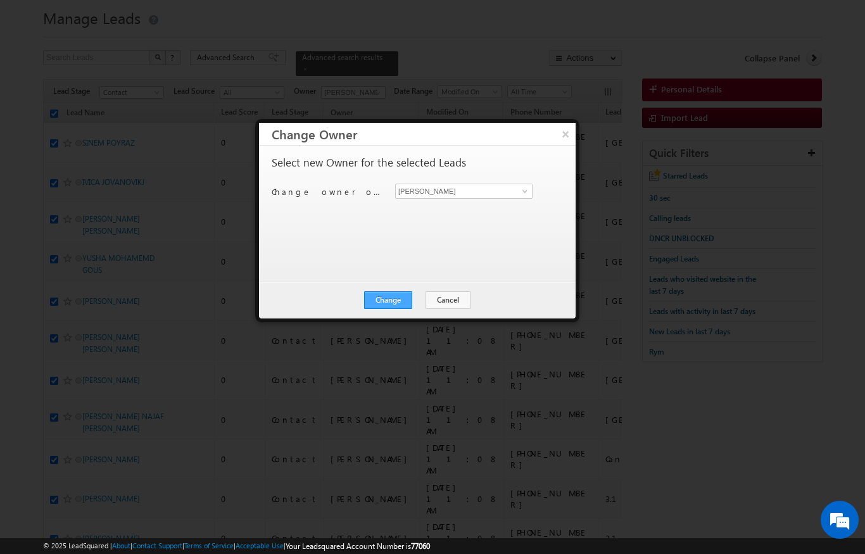
click at [401, 300] on button "Change" at bounding box center [388, 300] width 48 height 18
click at [428, 296] on button "Close" at bounding box center [419, 300] width 41 height 18
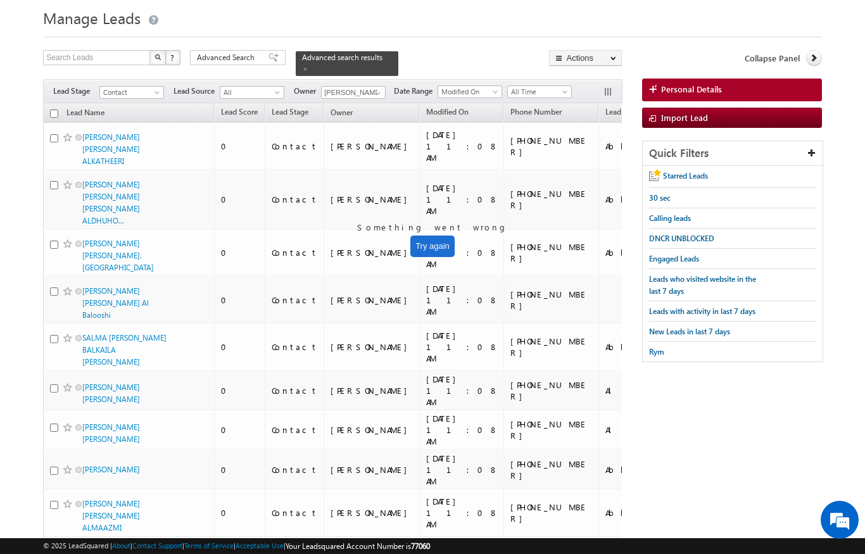
click at [55, 110] on input "checkbox" at bounding box center [54, 114] width 8 height 8
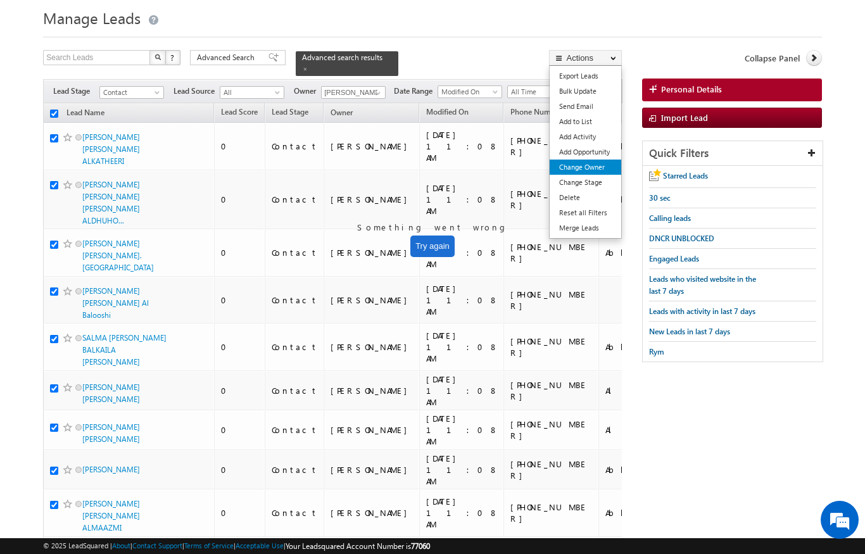
click at [592, 170] on link "Change Owner" at bounding box center [586, 167] width 72 height 15
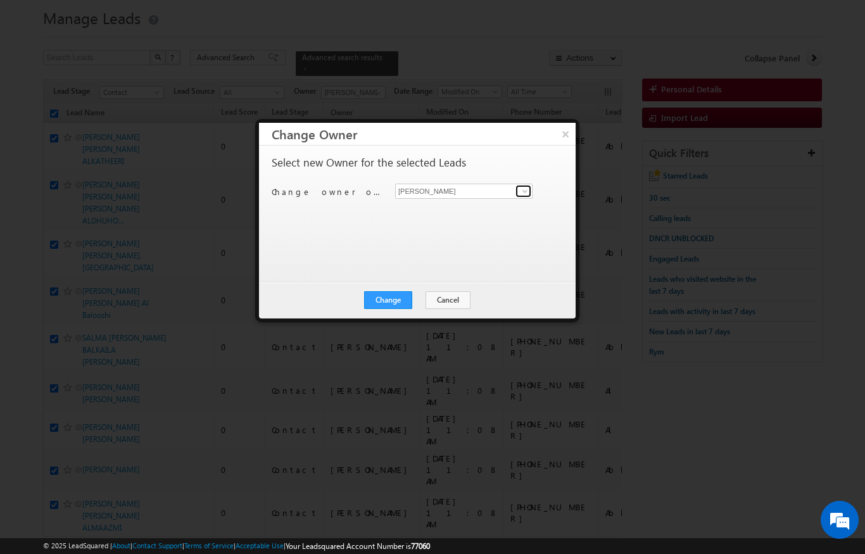
click at [520, 193] on span at bounding box center [525, 191] width 10 height 10
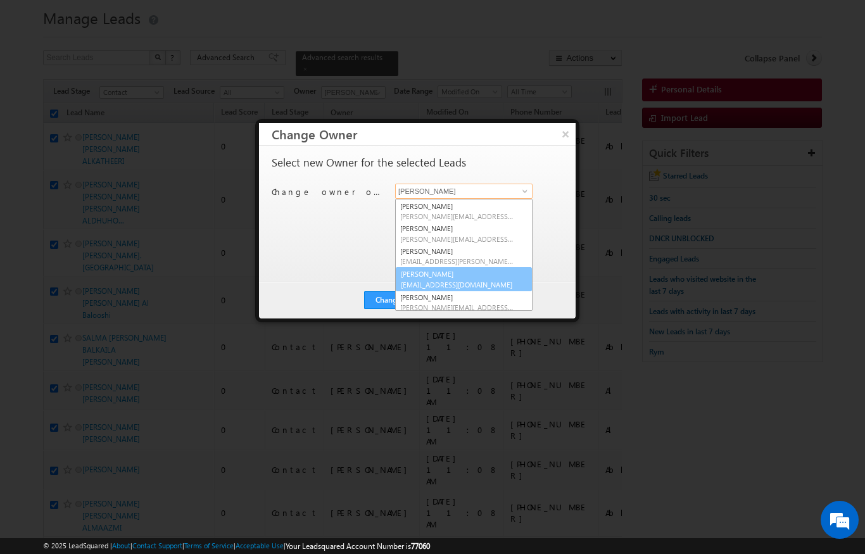
scroll to position [133, 0]
click at [464, 273] on link "[PERSON_NAME] [PERSON_NAME][EMAIL_ADDRESS][DOMAIN_NAME]" at bounding box center [463, 280] width 137 height 24
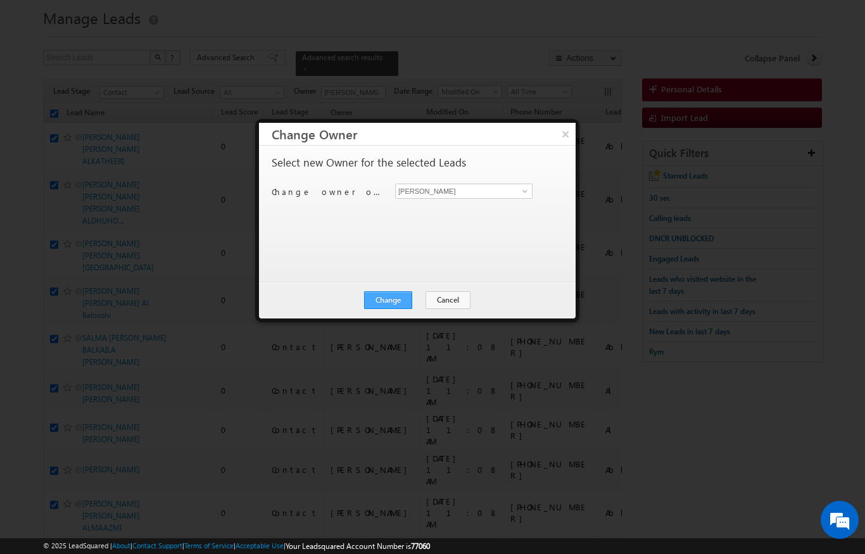
click at [387, 296] on button "Change" at bounding box center [388, 300] width 48 height 18
click at [418, 304] on button "Close" at bounding box center [419, 300] width 41 height 18
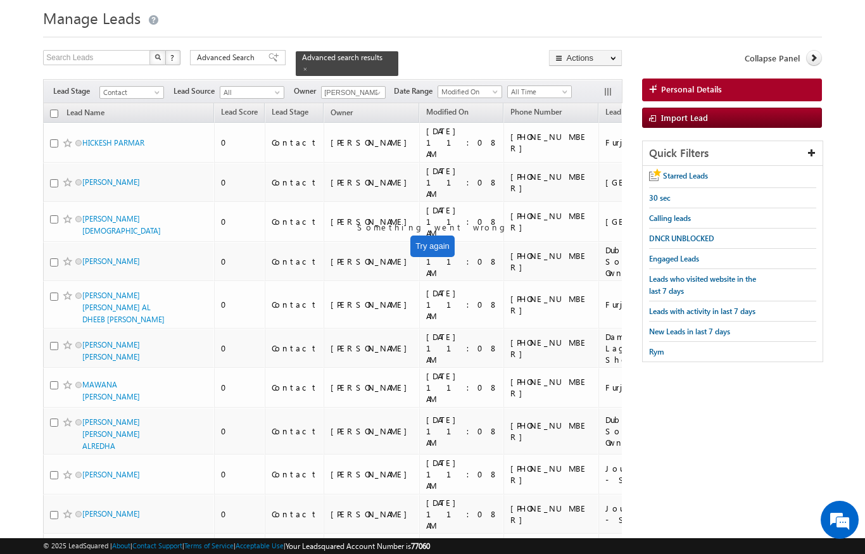
click at [52, 110] on input "checkbox" at bounding box center [54, 114] width 8 height 8
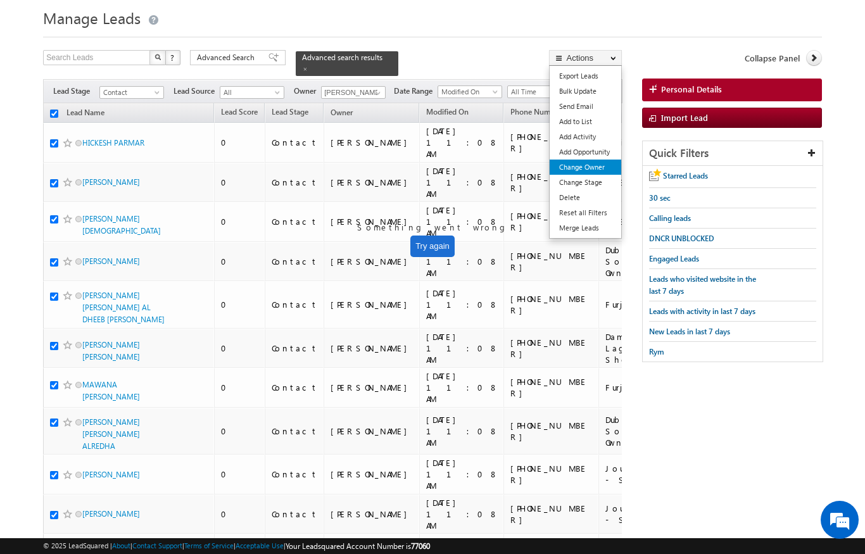
click at [595, 167] on link "Change Owner" at bounding box center [586, 167] width 72 height 15
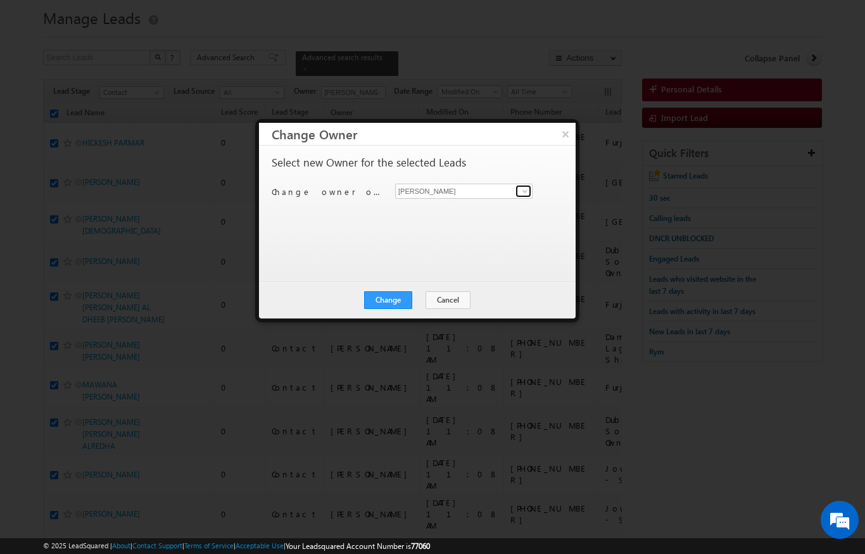
click at [524, 190] on span at bounding box center [525, 191] width 10 height 10
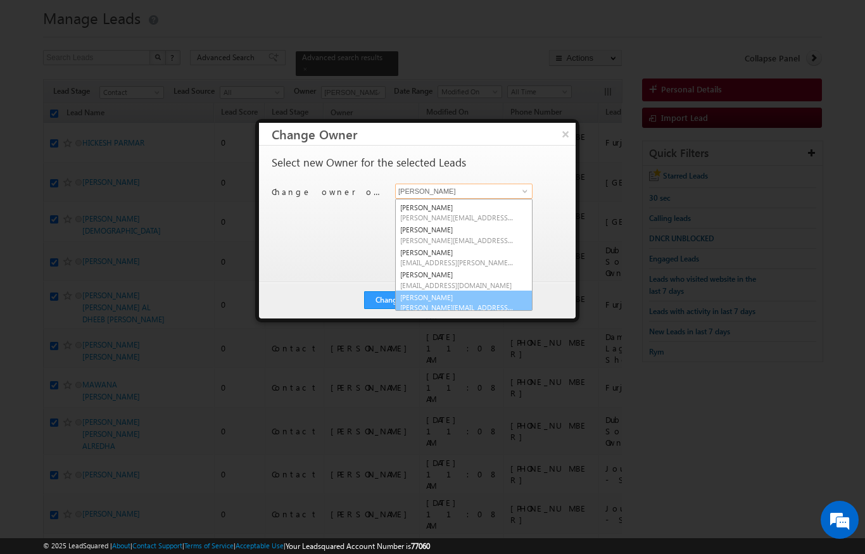
scroll to position [134, 0]
click at [412, 302] on span "[PERSON_NAME][EMAIL_ADDRESS][DOMAIN_NAME]" at bounding box center [457, 306] width 114 height 9
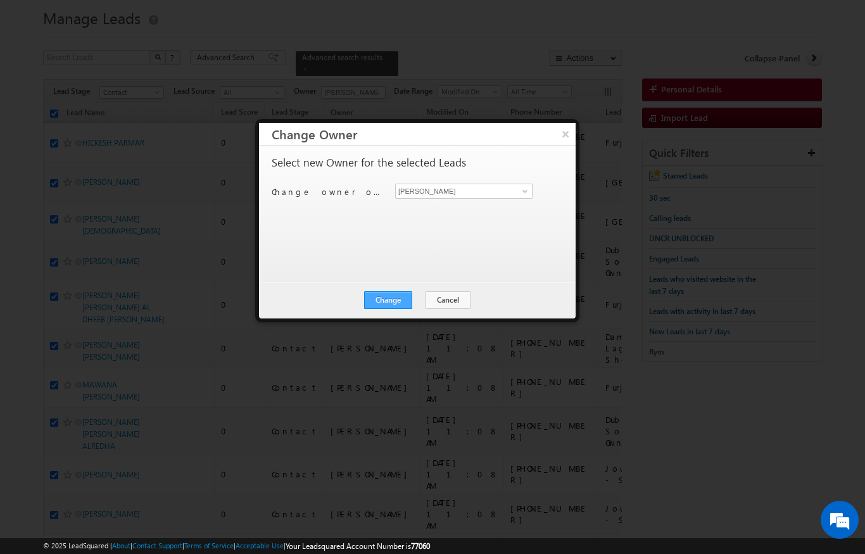
click at [375, 301] on button "Change" at bounding box center [388, 300] width 48 height 18
click at [426, 296] on button "Close" at bounding box center [419, 300] width 41 height 18
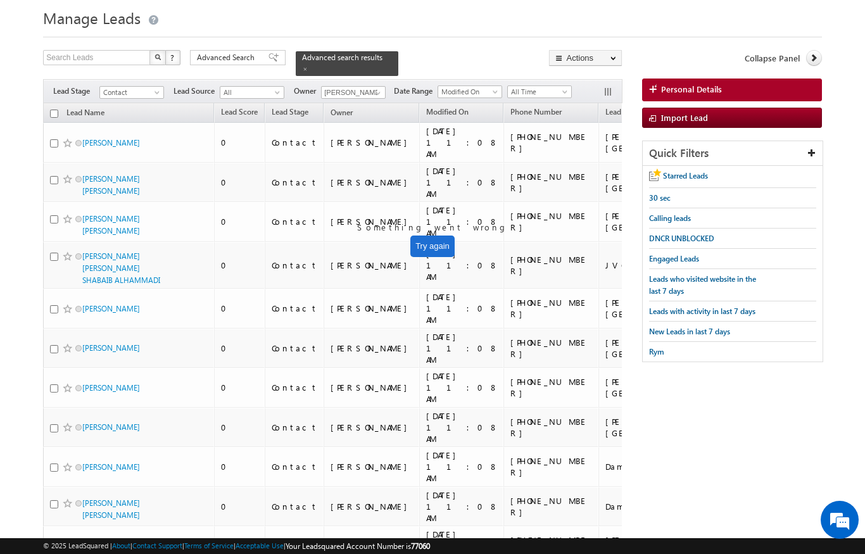
scroll to position [0, 1]
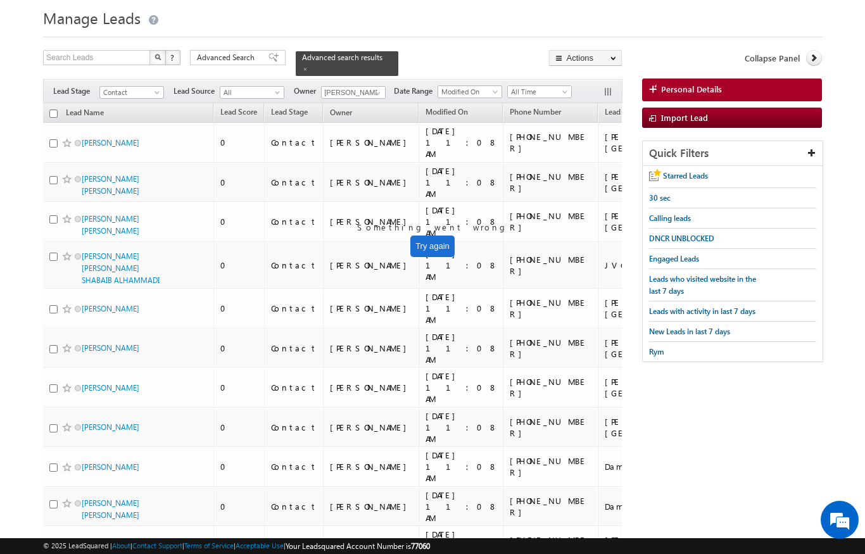
click at [464, 34] on div at bounding box center [432, 33] width 778 height 8
click at [479, 12] on h1 "Manage Leads" at bounding box center [432, 16] width 778 height 25
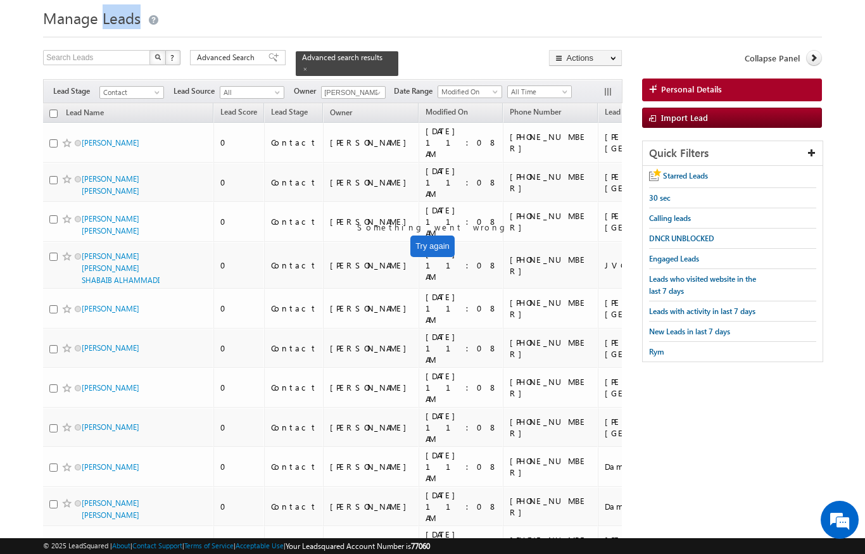
click at [479, 12] on h1 "Manage Leads" at bounding box center [432, 16] width 778 height 25
click at [566, 15] on h1 "Manage Leads" at bounding box center [432, 16] width 778 height 25
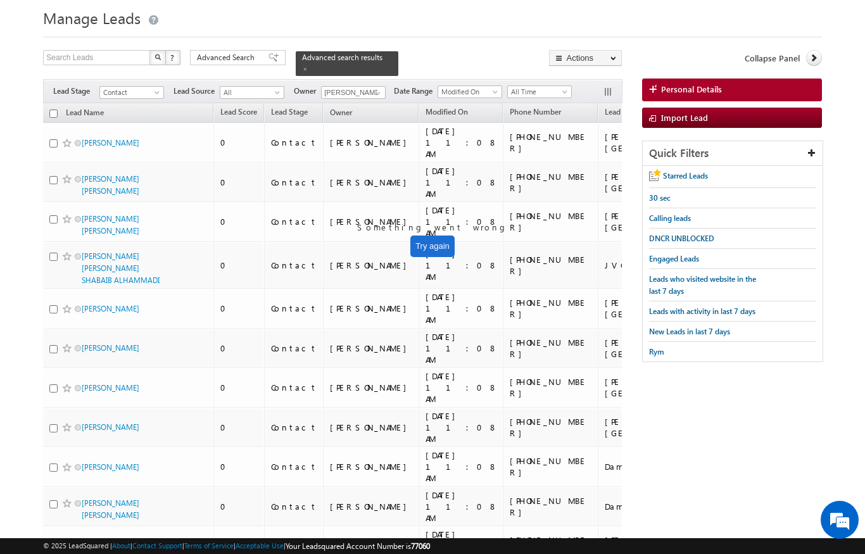
click at [566, 15] on h1 "Manage Leads" at bounding box center [432, 16] width 778 height 25
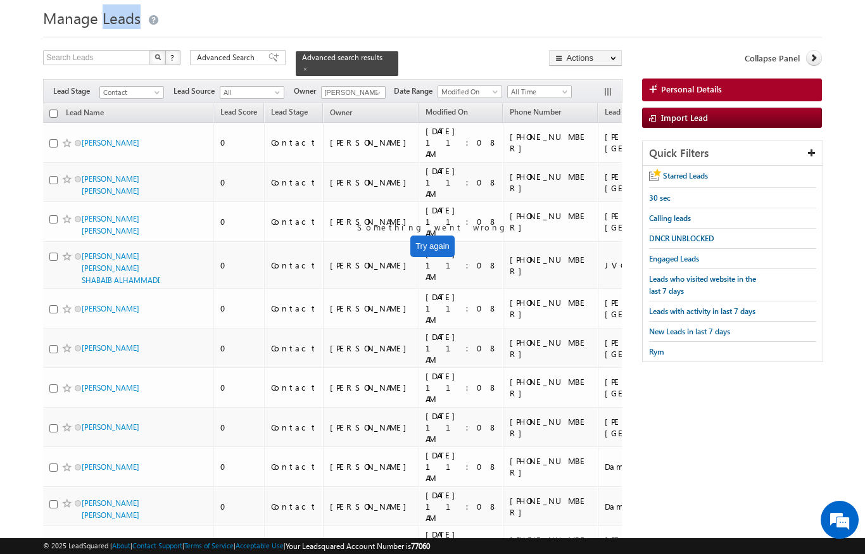
click at [566, 15] on h1 "Manage Leads" at bounding box center [432, 16] width 778 height 25
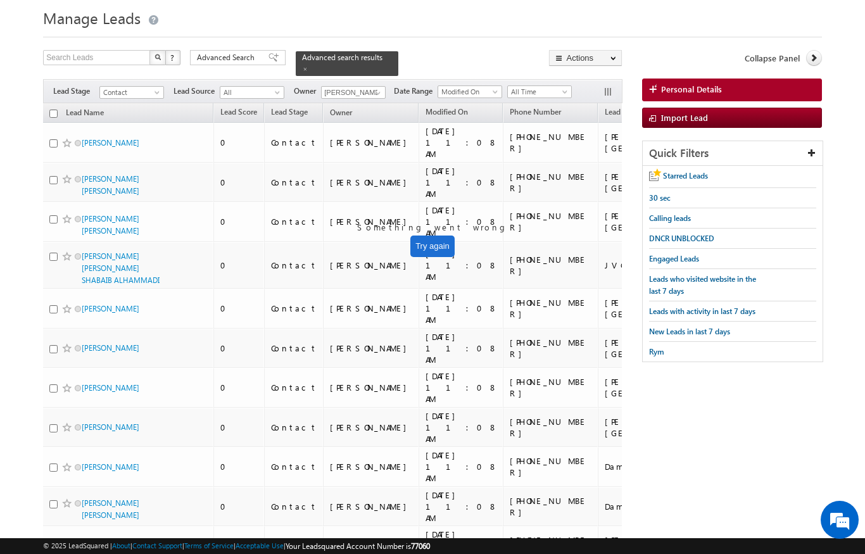
click at [566, 15] on h1 "Manage Leads" at bounding box center [432, 16] width 778 height 25
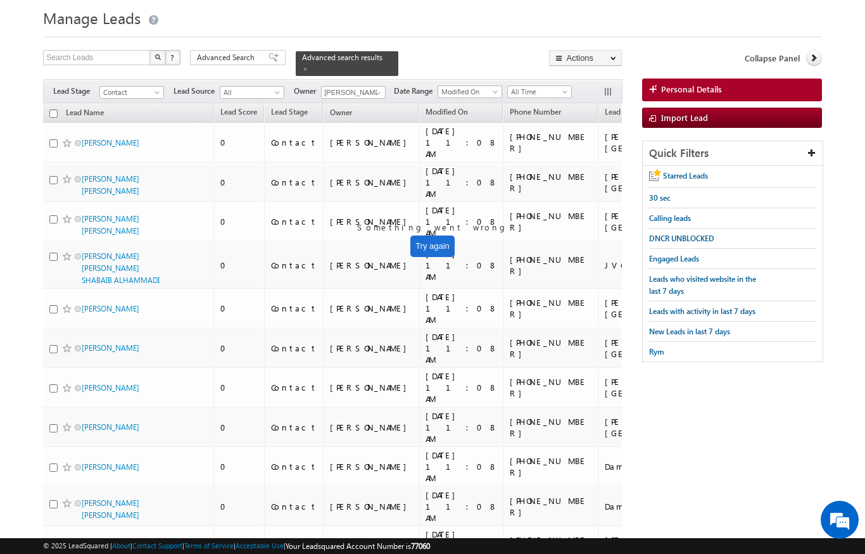
click at [566, 15] on h1 "Manage Leads" at bounding box center [432, 16] width 778 height 25
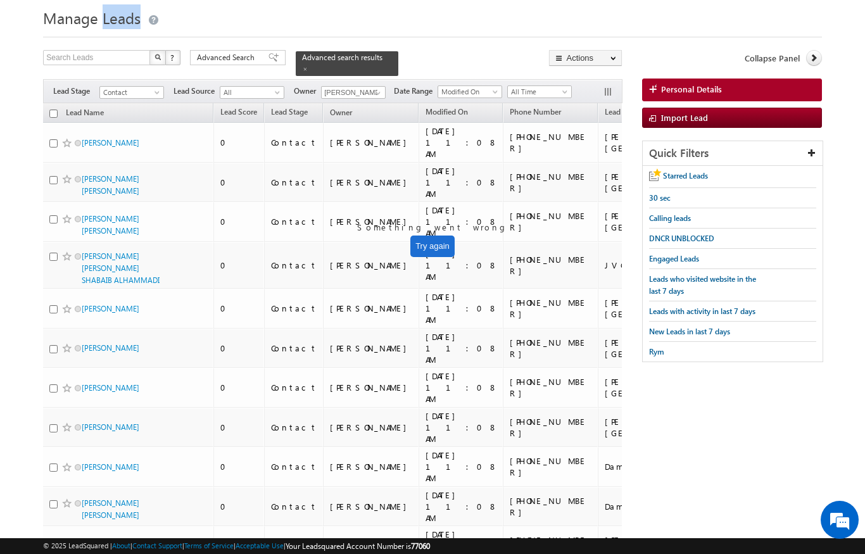
click at [566, 15] on h1 "Manage Leads" at bounding box center [432, 16] width 778 height 25
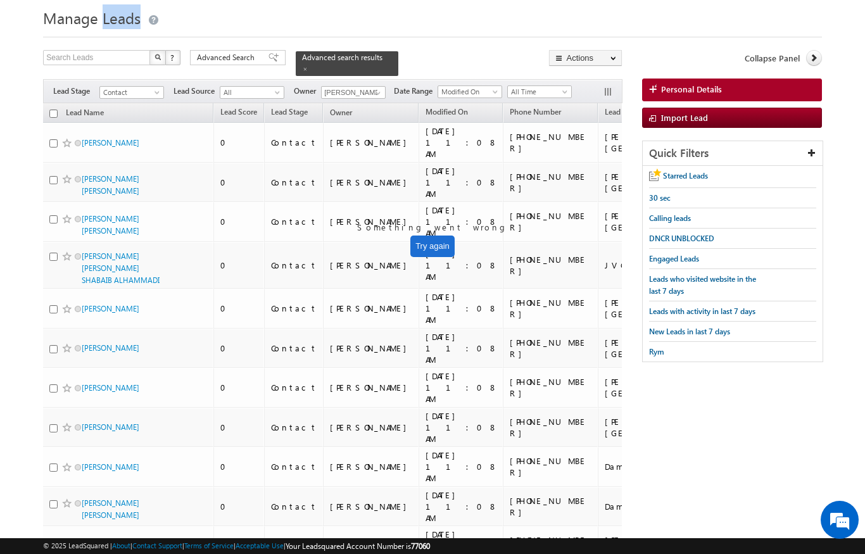
click at [566, 15] on h1 "Manage Leads" at bounding box center [432, 16] width 778 height 25
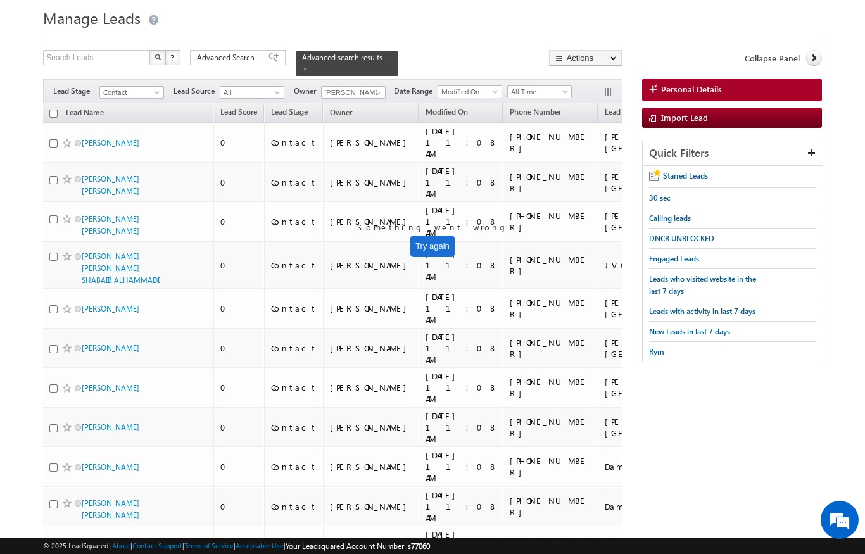
click at [566, 15] on h1 "Manage Leads" at bounding box center [432, 16] width 778 height 25
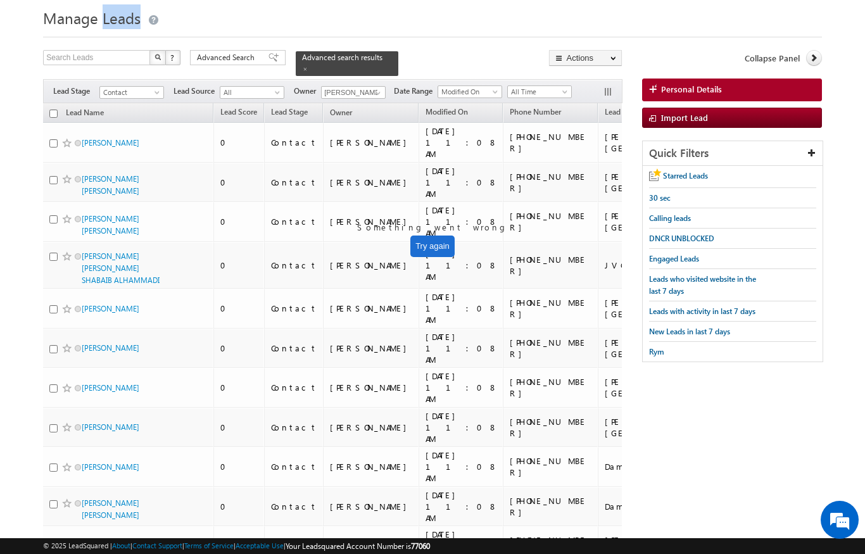
click at [566, 15] on h1 "Manage Leads" at bounding box center [432, 16] width 778 height 25
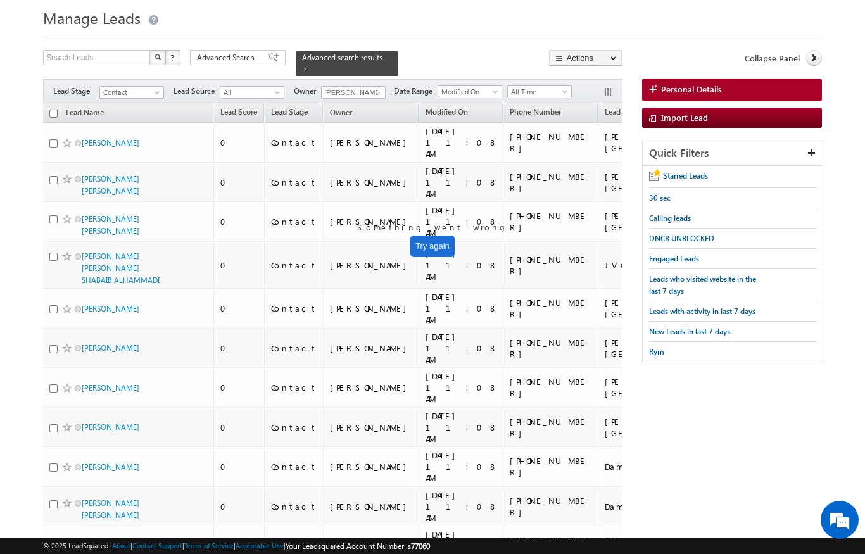
click at [566, 15] on h1 "Manage Leads" at bounding box center [432, 16] width 778 height 25
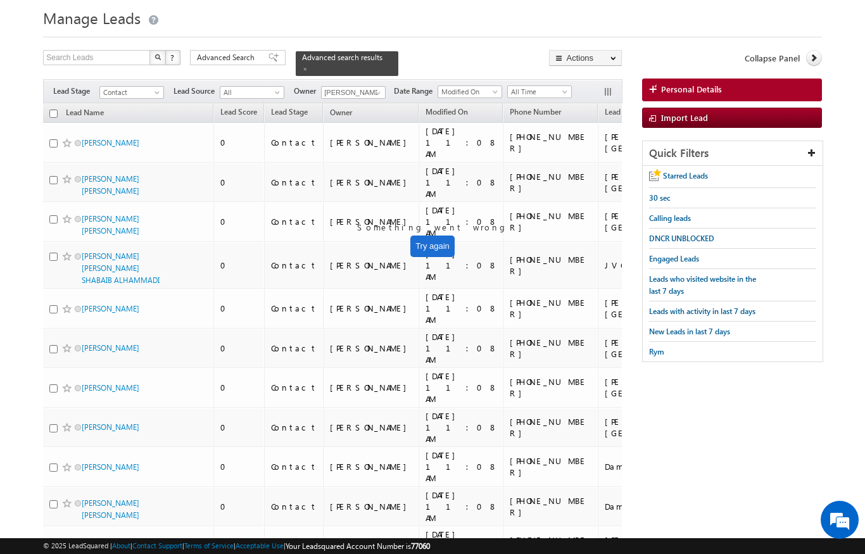
click at [566, 15] on h1 "Manage Leads" at bounding box center [432, 16] width 778 height 25
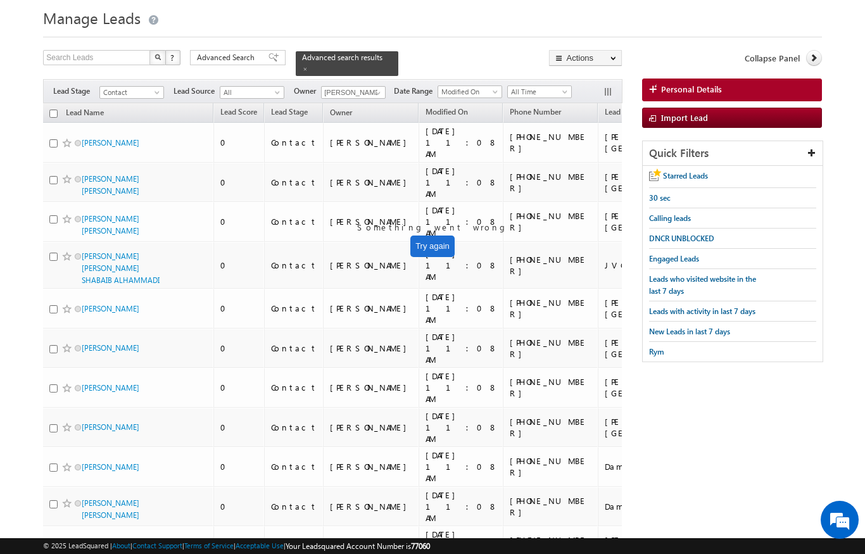
click at [566, 15] on h1 "Manage Leads" at bounding box center [432, 16] width 778 height 25
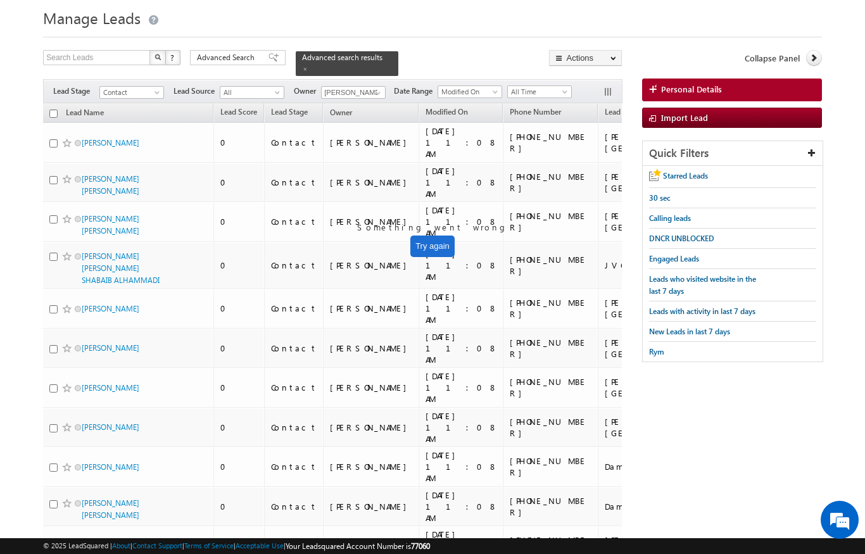
click at [566, 15] on h1 "Manage Leads" at bounding box center [432, 16] width 778 height 25
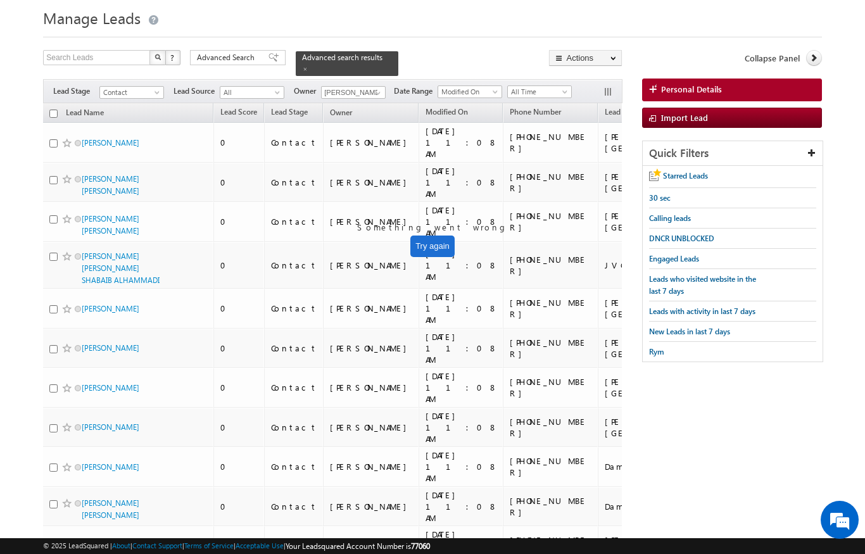
click at [566, 15] on h1 "Manage Leads" at bounding box center [432, 16] width 778 height 25
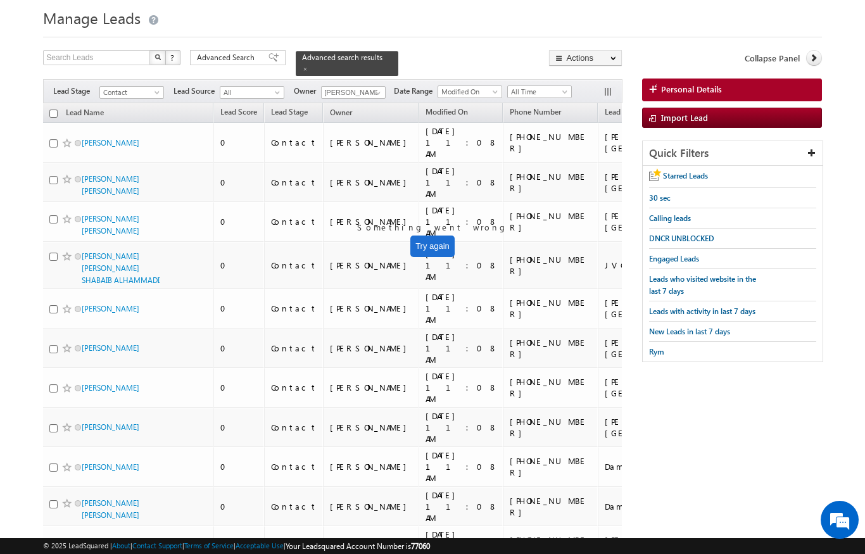
click at [566, 15] on h1 "Manage Leads" at bounding box center [432, 16] width 778 height 25
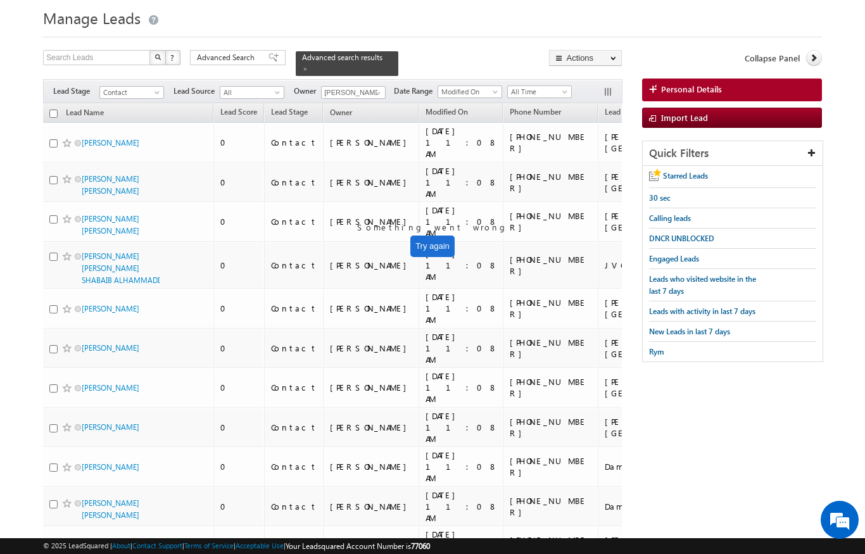
click at [566, 15] on h1 "Manage Leads" at bounding box center [432, 16] width 778 height 25
click at [564, 6] on h1 "Manage Leads" at bounding box center [432, 16] width 778 height 25
click at [540, 20] on h1 "Manage Leads" at bounding box center [432, 16] width 778 height 25
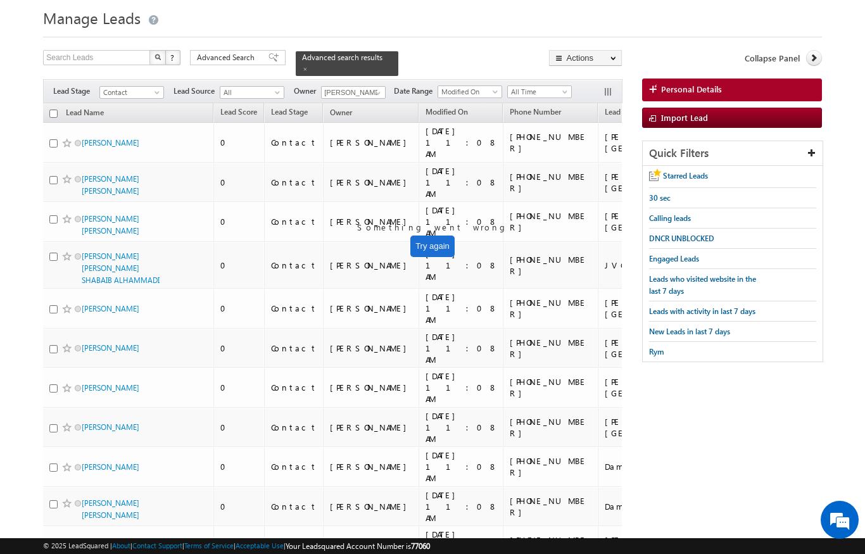
click at [540, 20] on h1 "Manage Leads" at bounding box center [432, 16] width 778 height 25
click at [551, 25] on h1 "Manage Leads" at bounding box center [432, 16] width 778 height 25
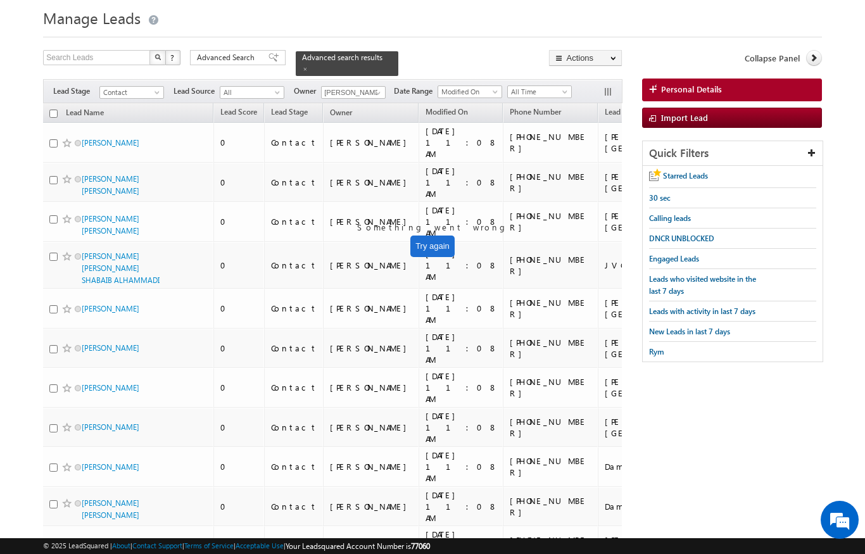
click at [551, 25] on h1 "Manage Leads" at bounding box center [432, 16] width 778 height 25
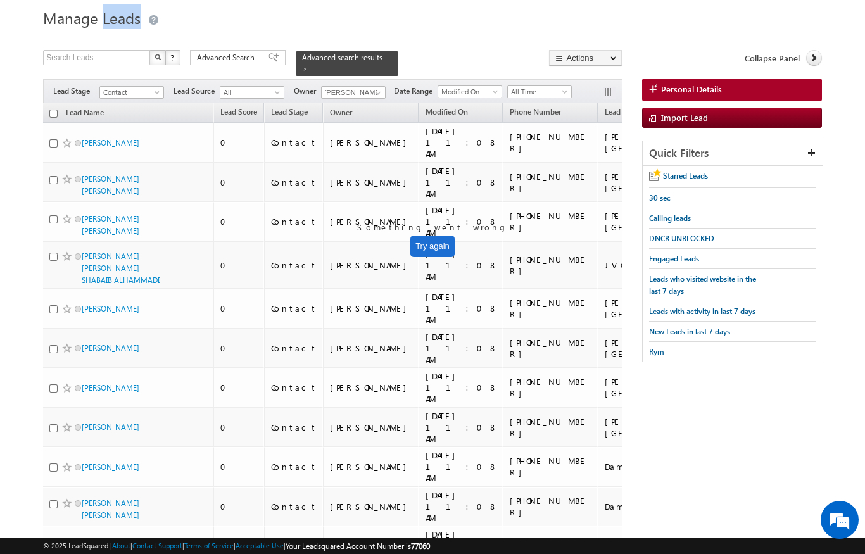
click at [551, 25] on h1 "Manage Leads" at bounding box center [432, 16] width 778 height 25
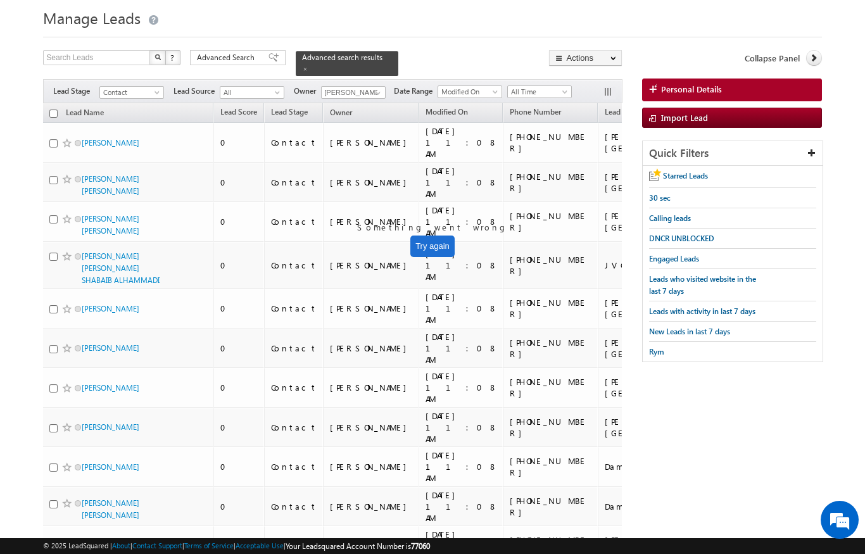
click at [551, 25] on h1 "Manage Leads" at bounding box center [432, 16] width 778 height 25
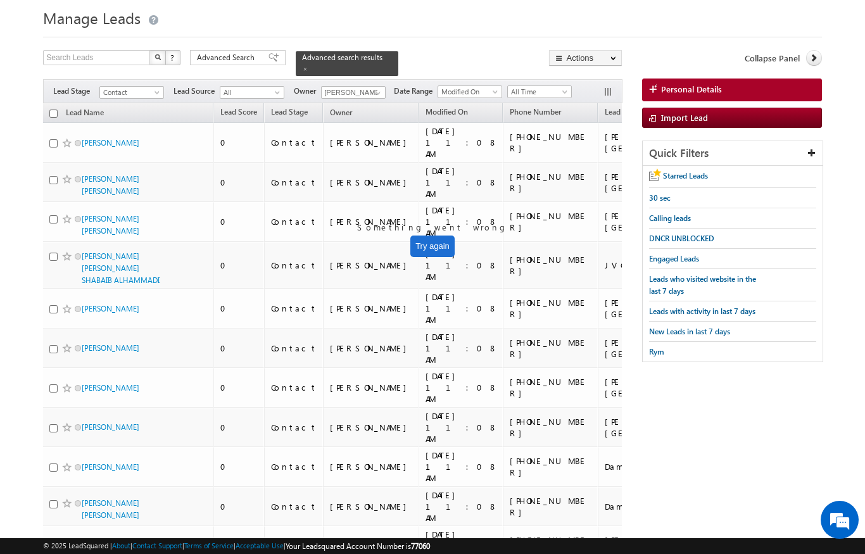
click at [574, 19] on h1 "Manage Leads" at bounding box center [432, 16] width 778 height 25
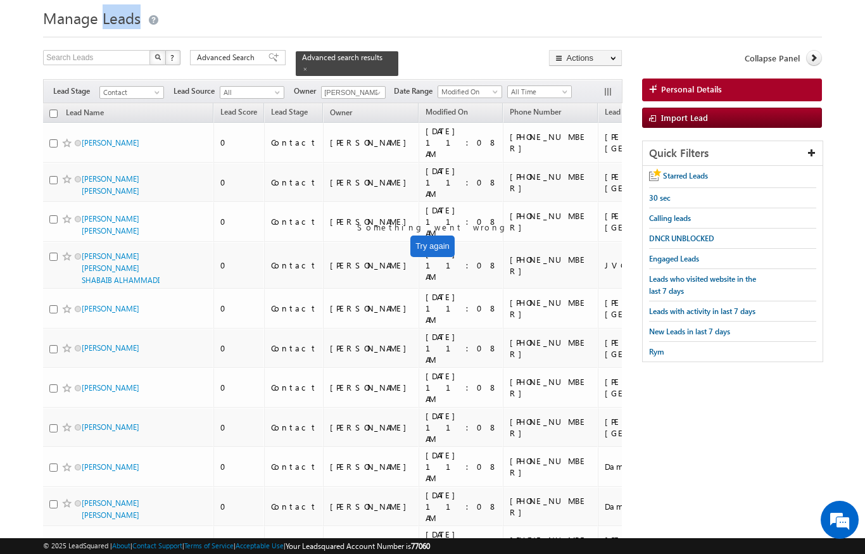
click at [574, 19] on h1 "Manage Leads" at bounding box center [432, 16] width 778 height 25
click at [574, 20] on h1 "Manage Leads" at bounding box center [432, 16] width 778 height 25
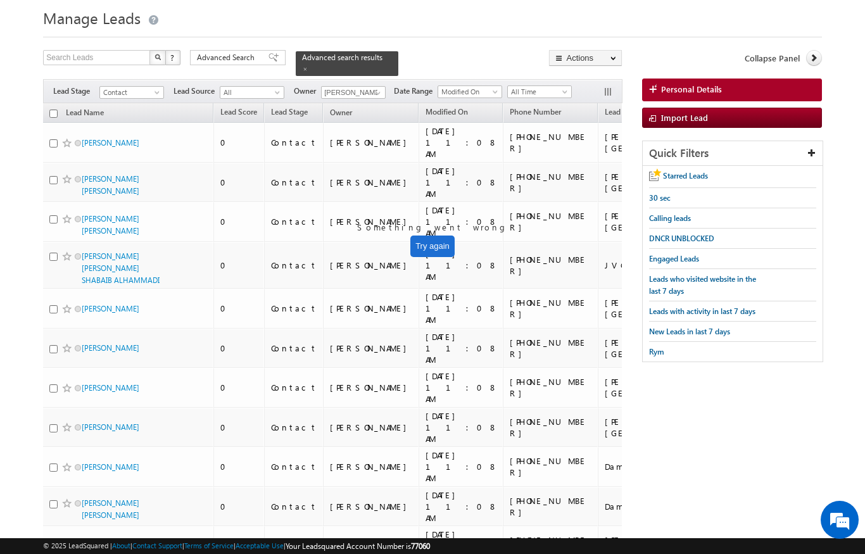
click at [574, 19] on h1 "Manage Leads" at bounding box center [432, 16] width 778 height 25
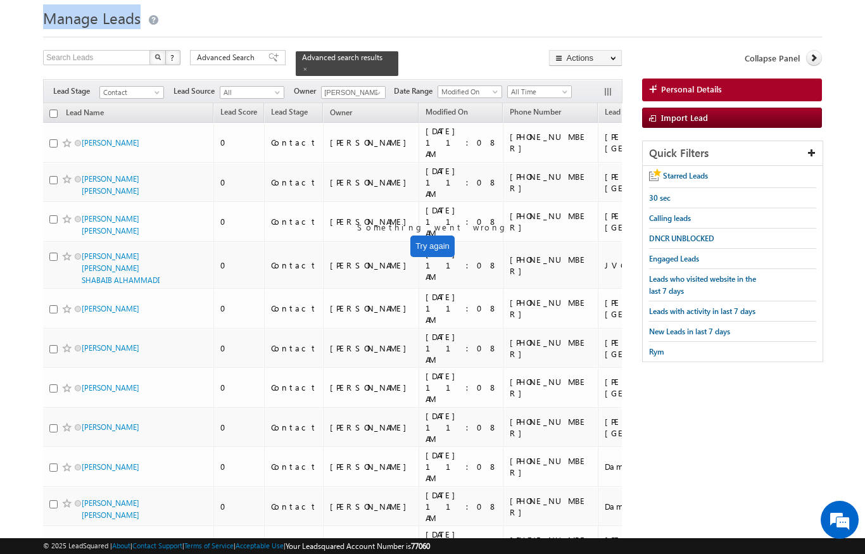
drag, startPoint x: 537, startPoint y: 3, endPoint x: 499, endPoint y: -6, distance: 39.0
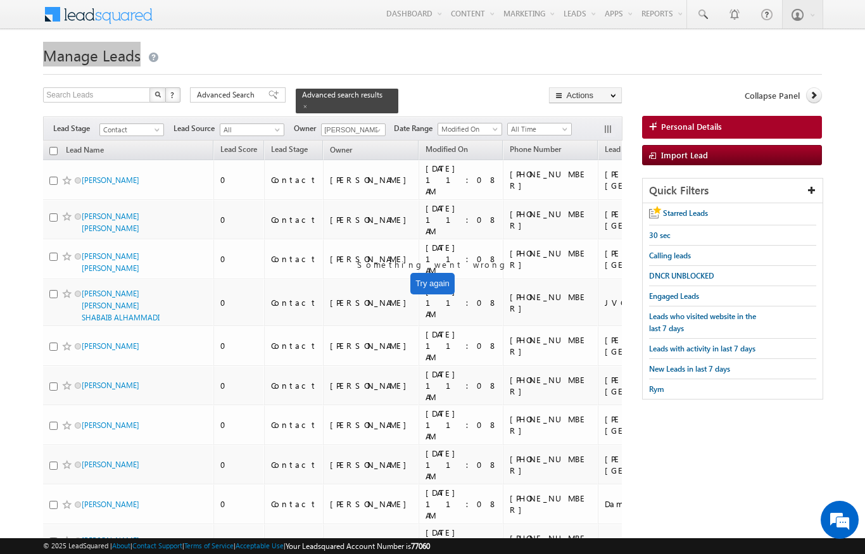
scroll to position [0, 0]
